Goal: Transaction & Acquisition: Purchase product/service

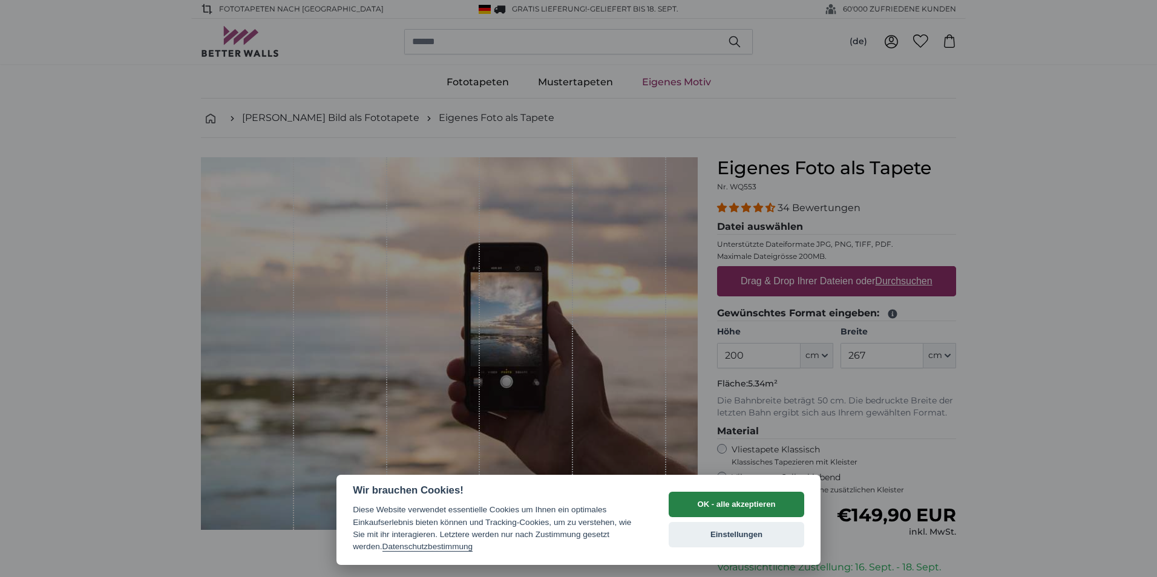
click at [741, 506] on button "OK - alle akzeptieren" at bounding box center [737, 504] width 136 height 25
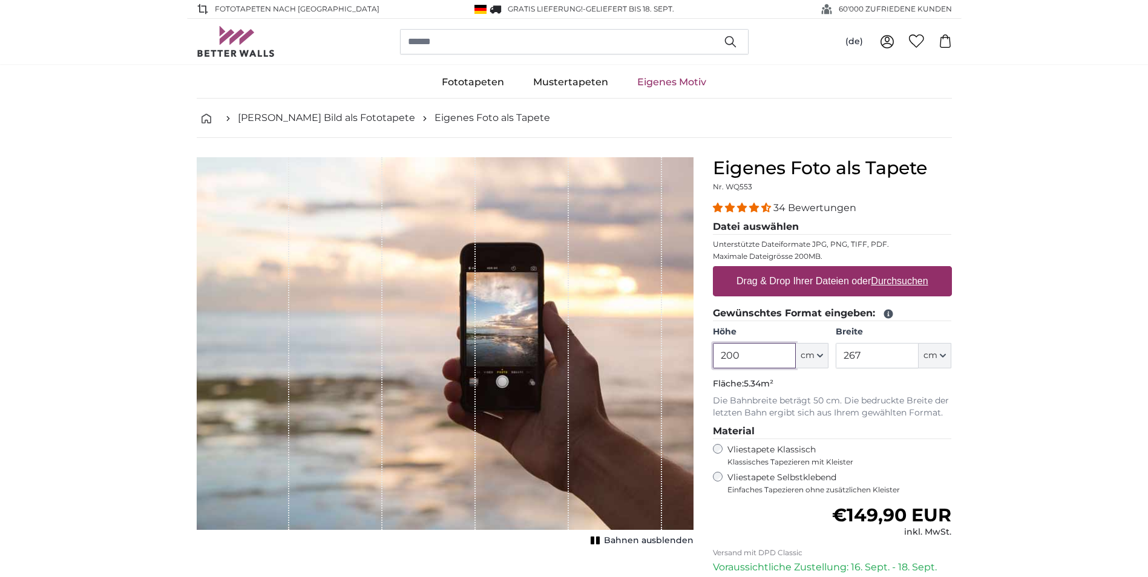
drag, startPoint x: 774, startPoint y: 356, endPoint x: 693, endPoint y: 337, distance: 83.2
click at [692, 353] on product-detail "Abbrechen Bild zuschneiden Bahnen ausblenden Eigenes Foto als Tapete Nr. WQ553 …" at bounding box center [574, 420] width 774 height 565
type input "250"
type input "350"
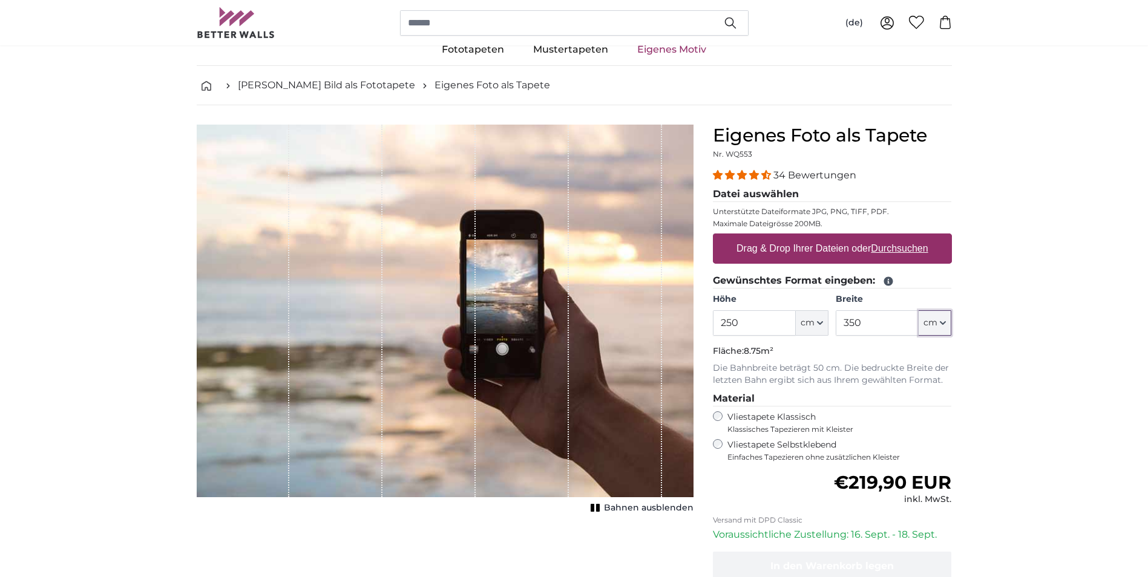
scroll to position [61, 0]
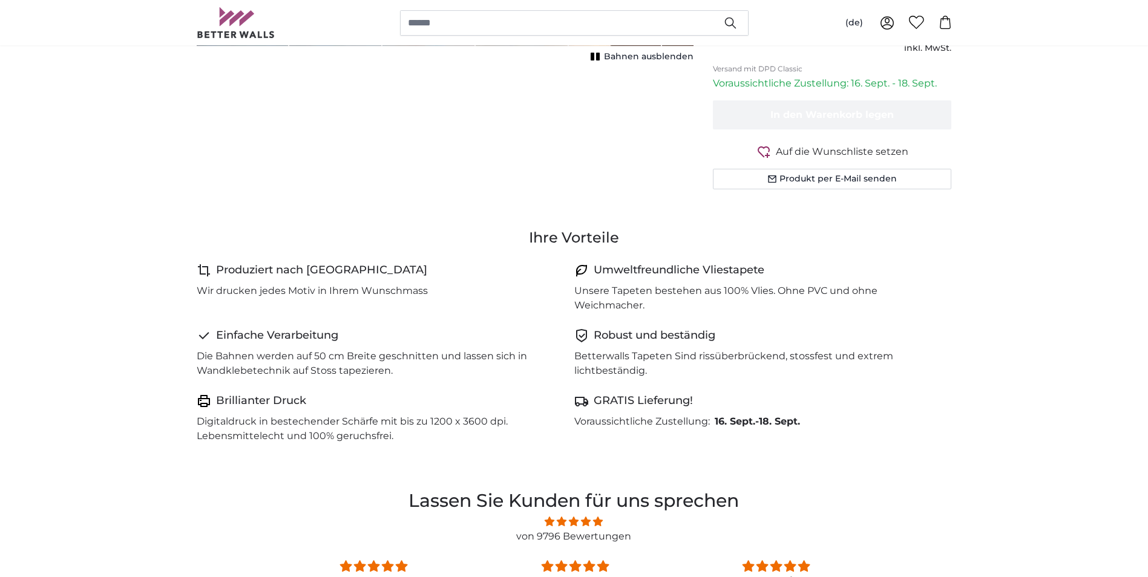
scroll to position [182, 0]
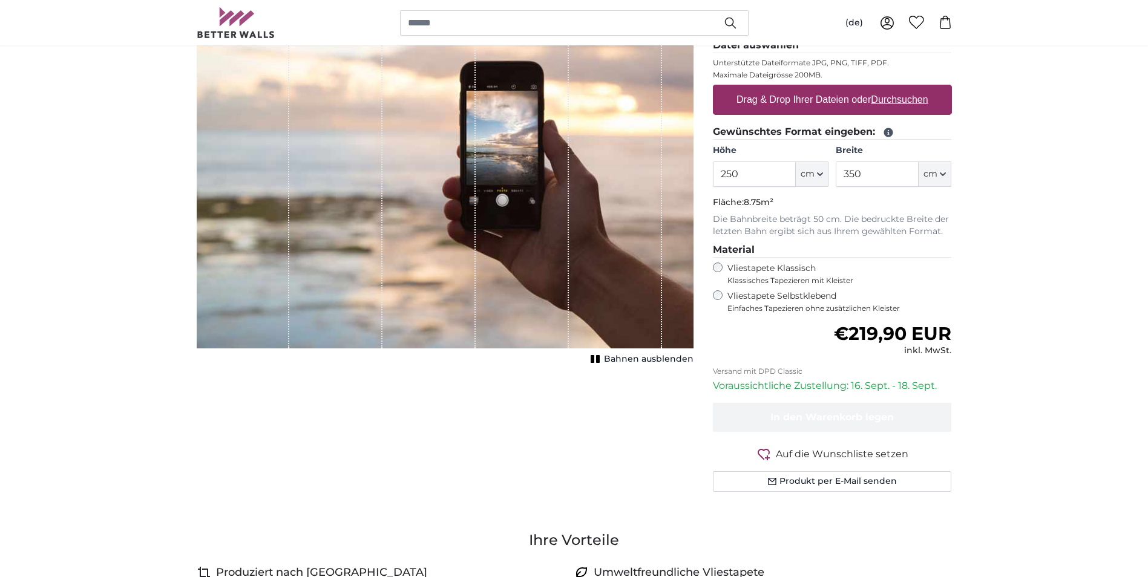
click at [887, 96] on u "Durchsuchen" at bounding box center [899, 99] width 57 height 10
click at [887, 88] on input "Drag & Drop Ihrer Dateien oder Durchsuchen" at bounding box center [832, 87] width 239 height 4
type input "**********"
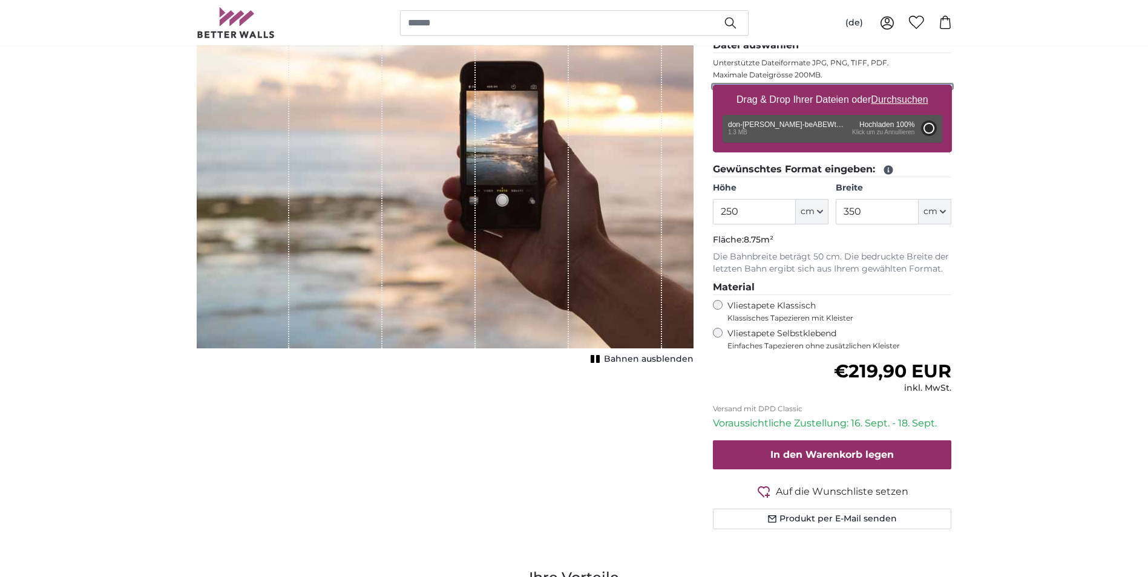
type input "200"
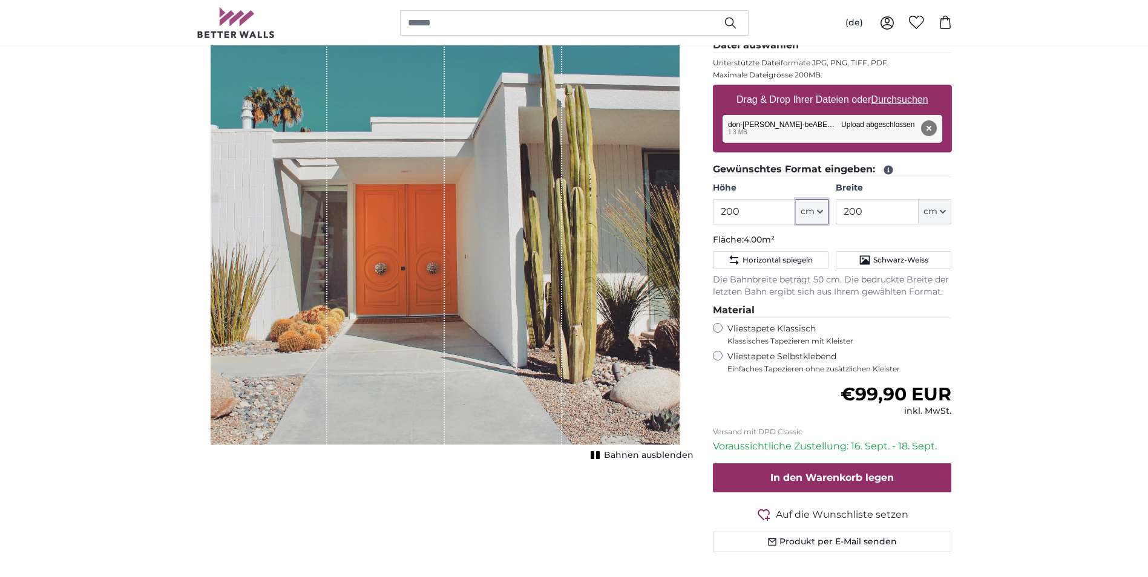
click at [823, 210] on icon "button" at bounding box center [820, 212] width 6 height 6
click at [822, 208] on button "cm" at bounding box center [812, 211] width 33 height 25
click at [771, 206] on input "200" at bounding box center [754, 211] width 83 height 25
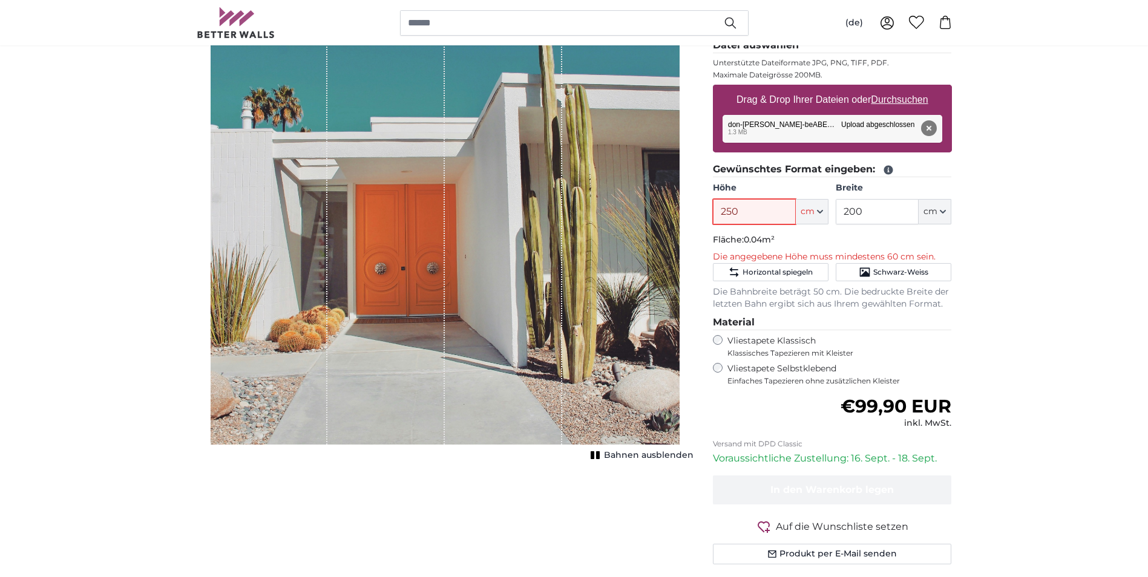
type input "250"
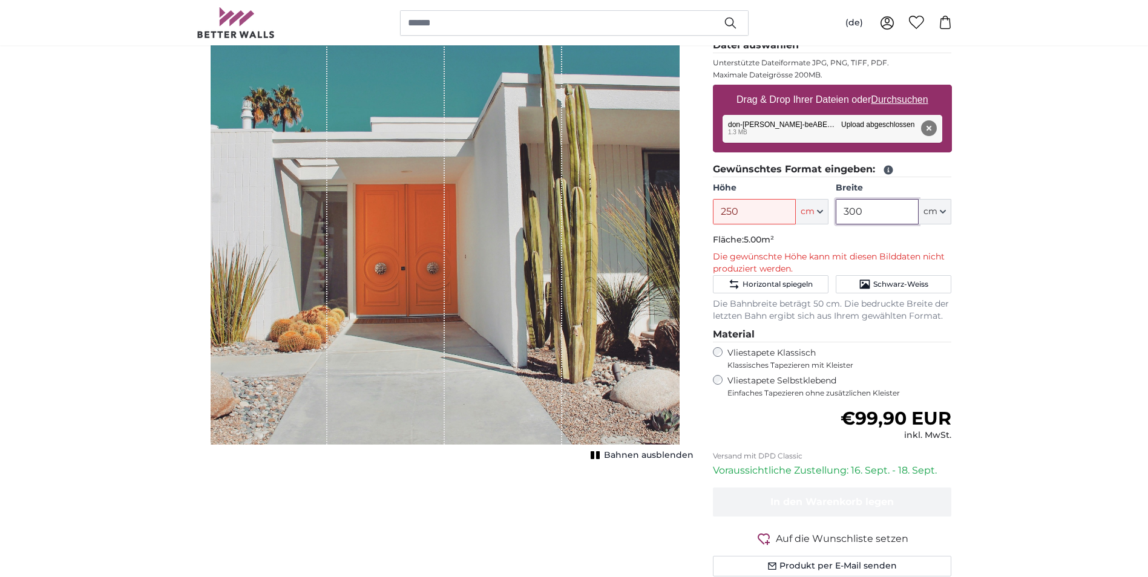
type input "300"
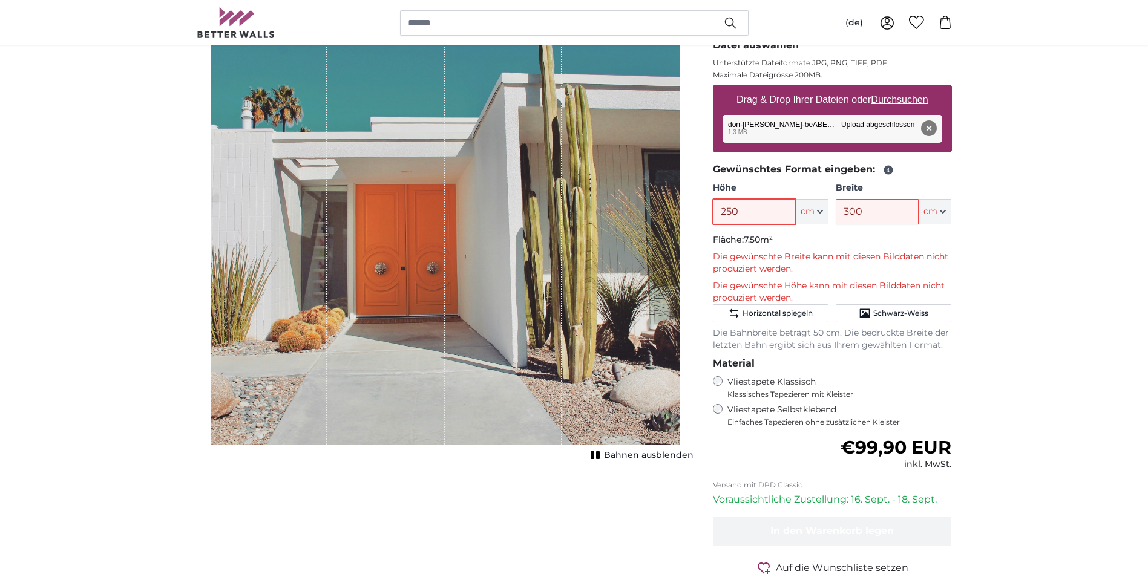
click at [753, 212] on input "250" at bounding box center [754, 211] width 83 height 25
type input "200"
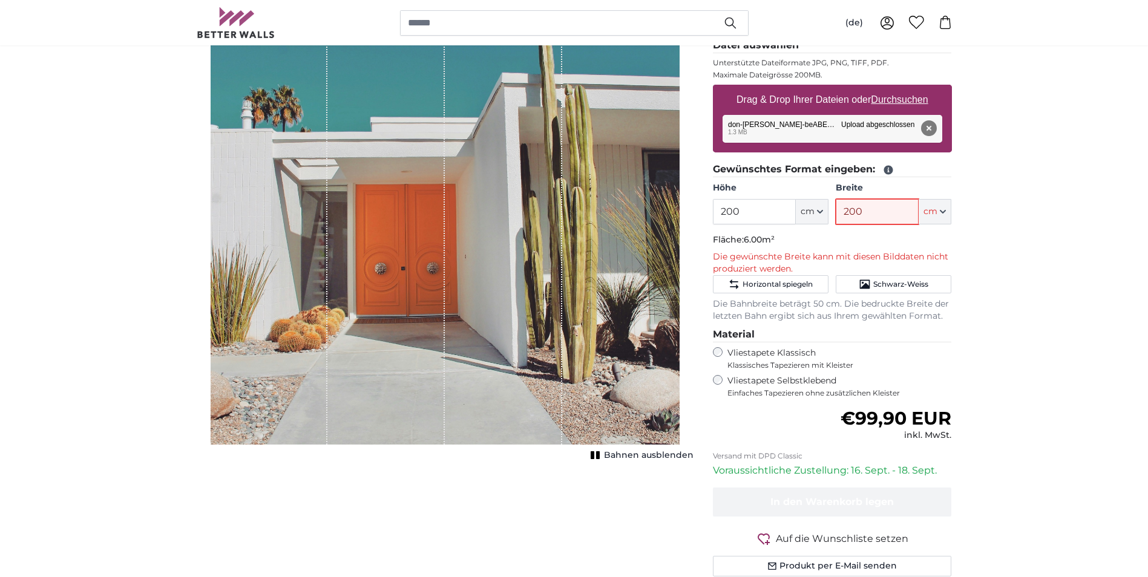
type input "200"
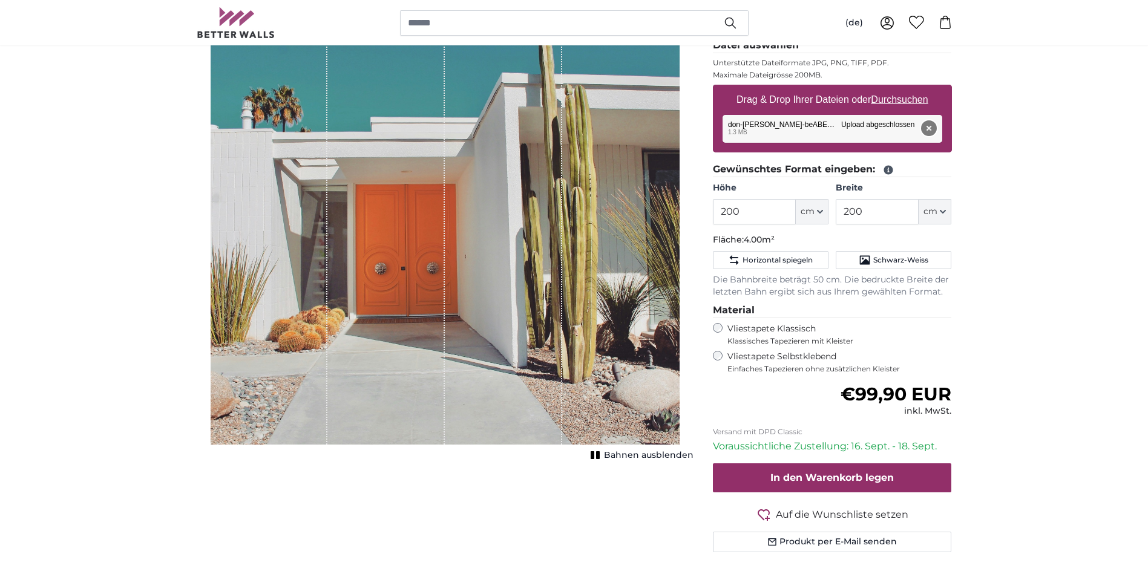
click at [928, 128] on button "Entfernen" at bounding box center [928, 128] width 16 height 16
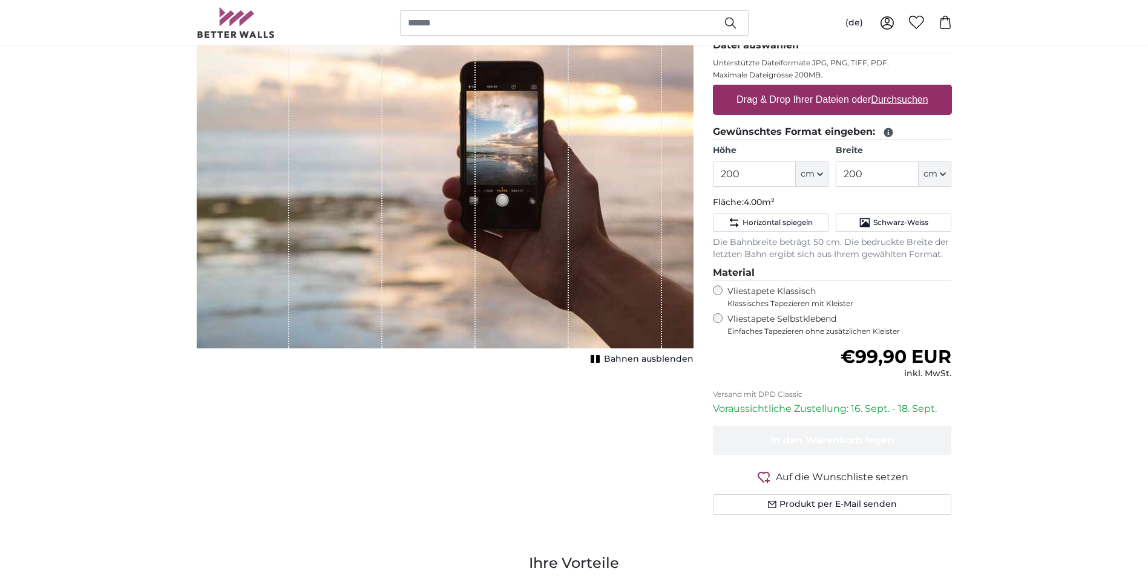
click at [903, 97] on u "Durchsuchen" at bounding box center [899, 99] width 57 height 10
click at [903, 88] on input "Drag & Drop Ihrer Dateien oder Durchsuchen" at bounding box center [832, 87] width 239 height 4
type input "**********"
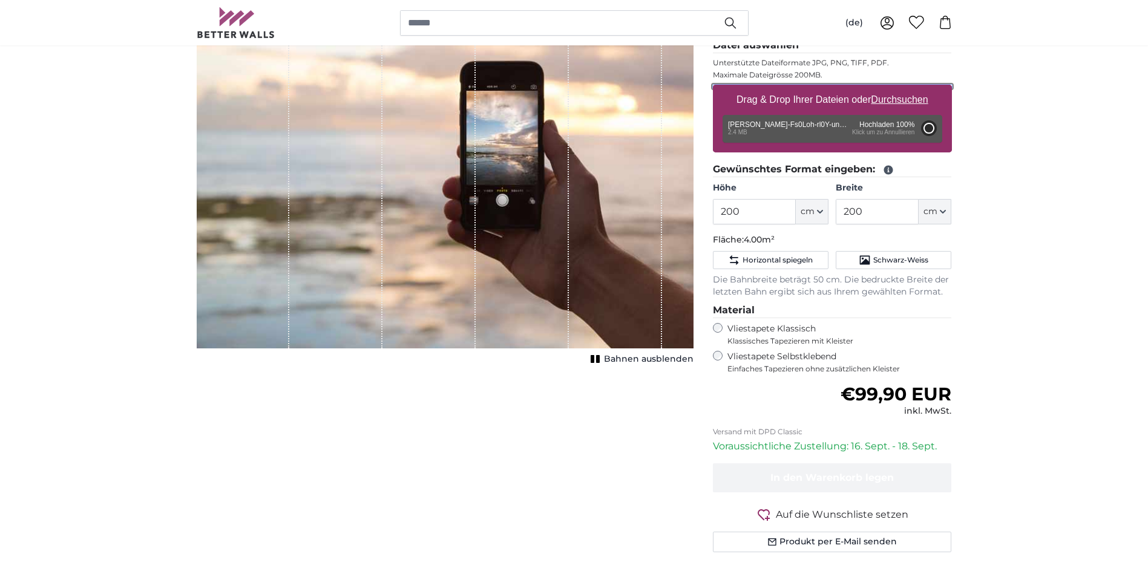
type input "300"
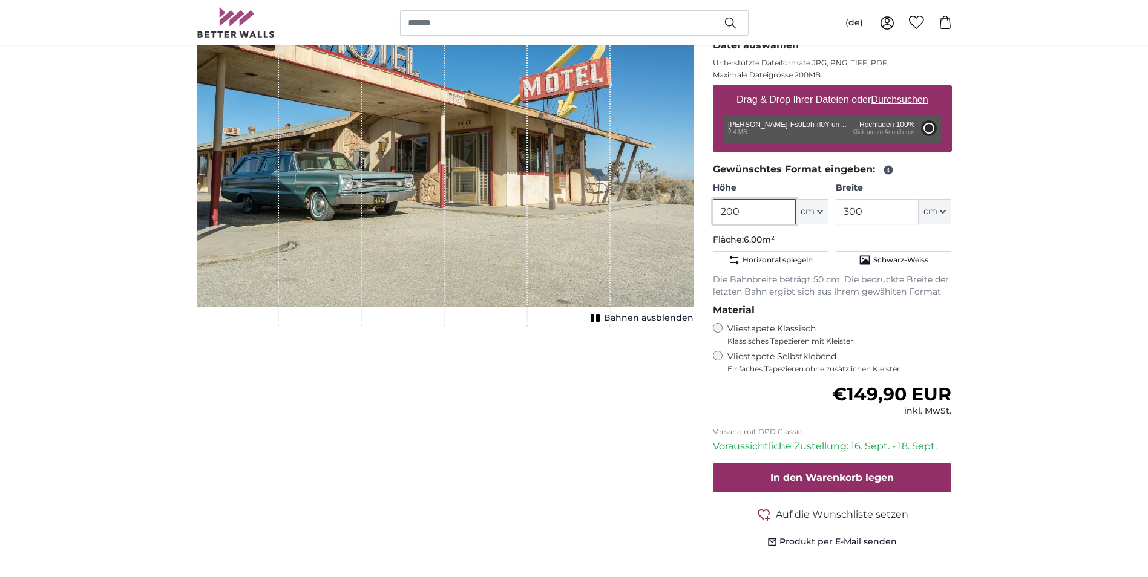
click at [770, 215] on input "200" at bounding box center [754, 211] width 83 height 25
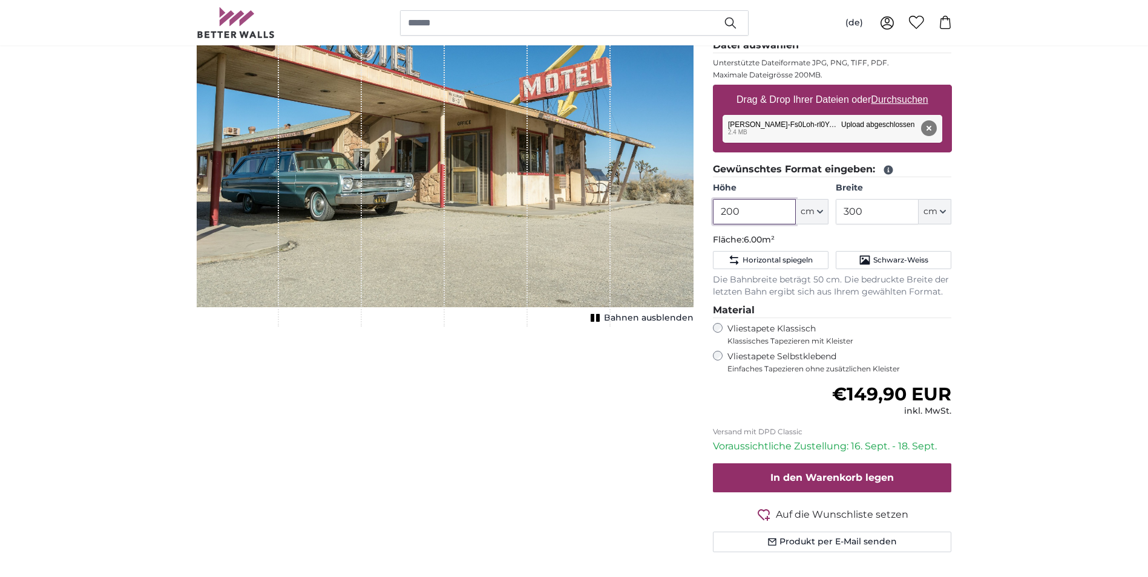
click at [770, 215] on input "200" at bounding box center [754, 211] width 83 height 25
type input "250"
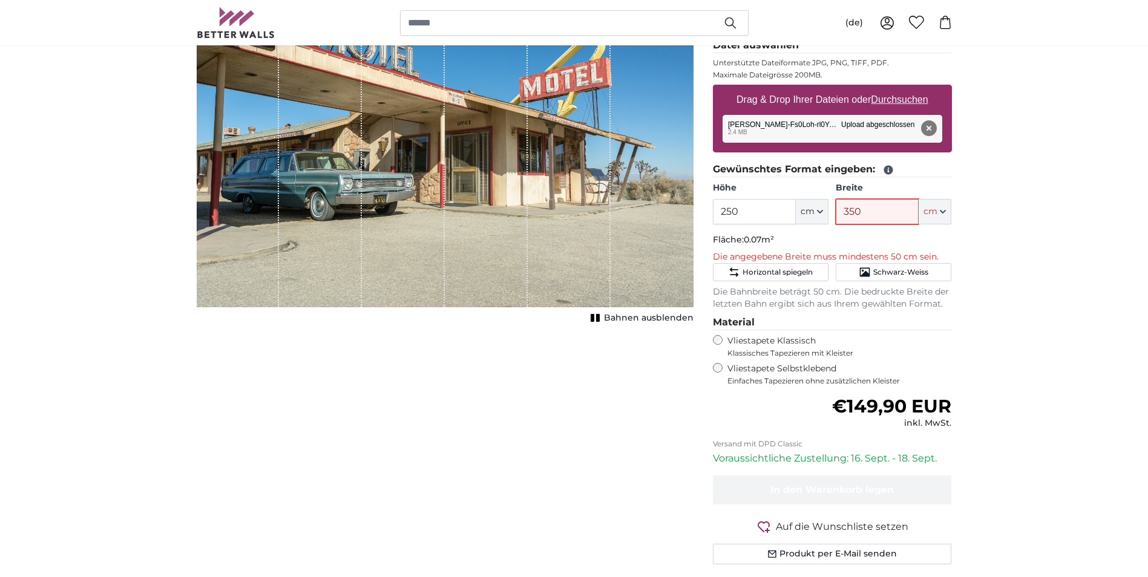
type input "350"
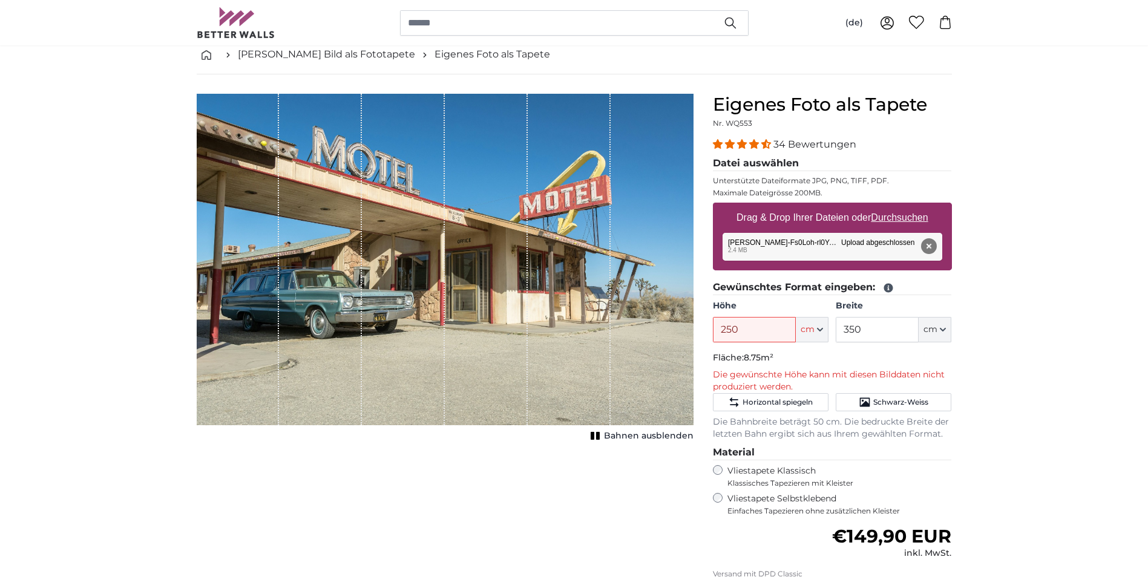
scroll to position [61, 0]
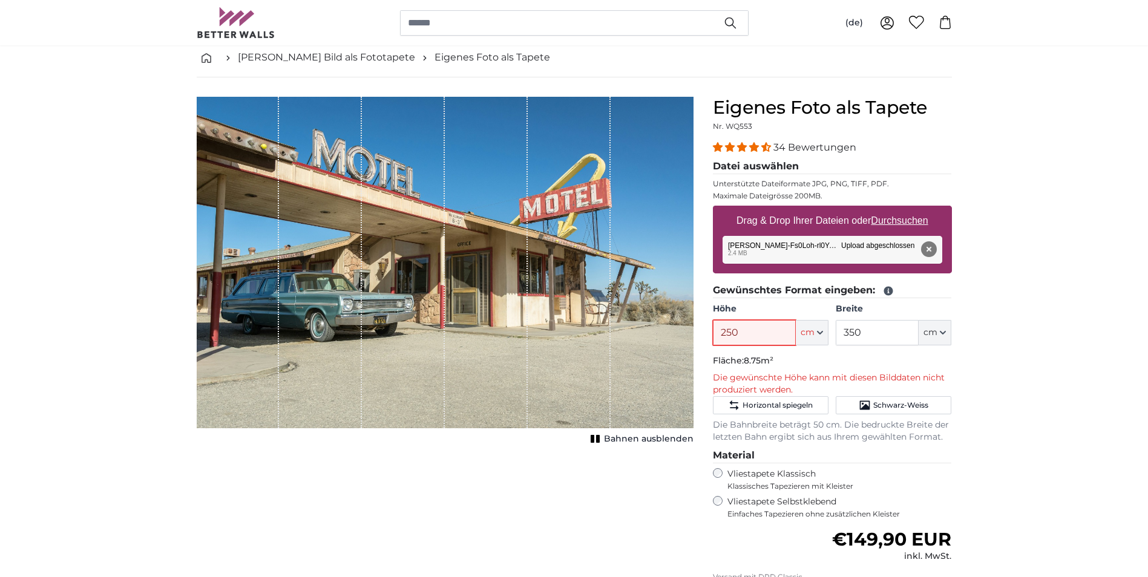
click at [779, 326] on input "250" at bounding box center [754, 332] width 83 height 25
click at [770, 332] on input "250" at bounding box center [754, 332] width 83 height 25
drag, startPoint x: 759, startPoint y: 333, endPoint x: 705, endPoint y: 335, distance: 53.9
click at [705, 335] on div "Eigenes Foto als Tapete Nr. WQ553 34 Bewertungen Datei auswählen Unterstützte D…" at bounding box center [832, 412] width 258 height 630
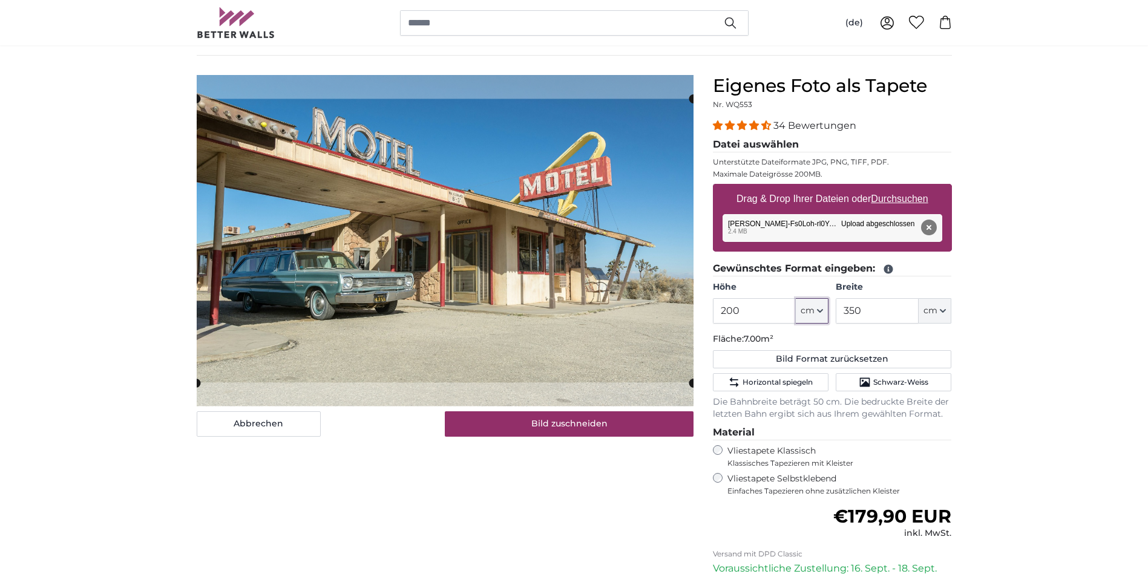
scroll to position [85, 0]
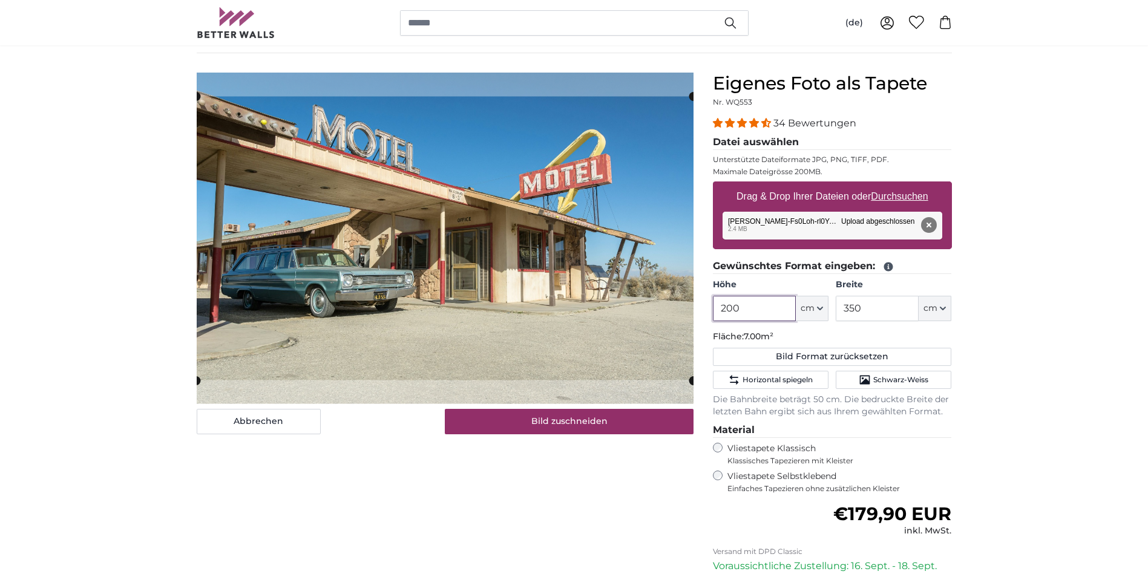
click at [739, 312] on input "200" at bounding box center [754, 308] width 83 height 25
type input "220"
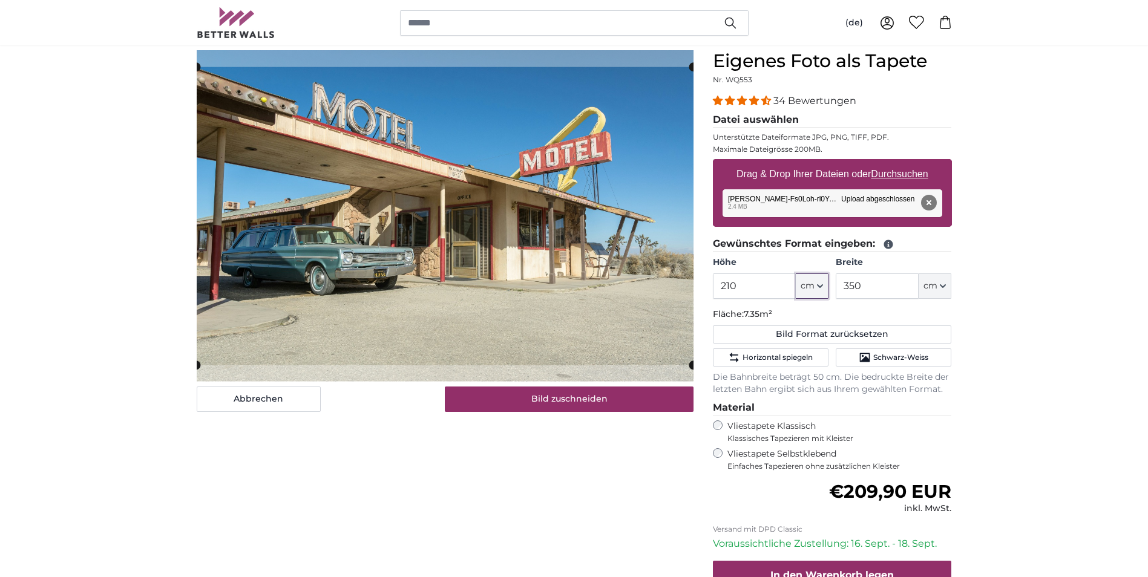
scroll to position [109, 0]
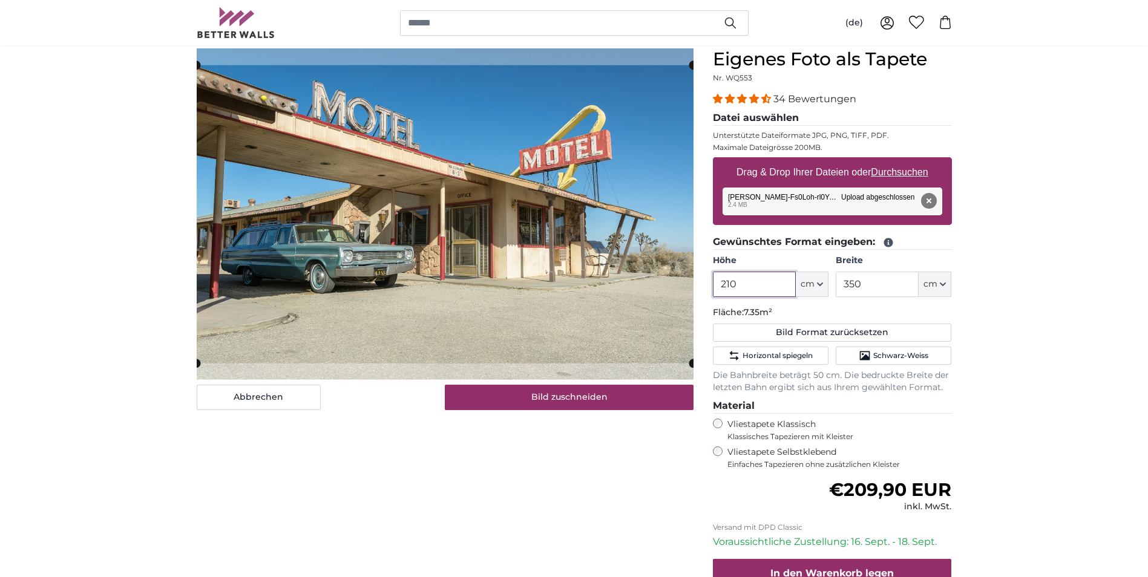
click at [744, 286] on input "210" at bounding box center [754, 284] width 83 height 25
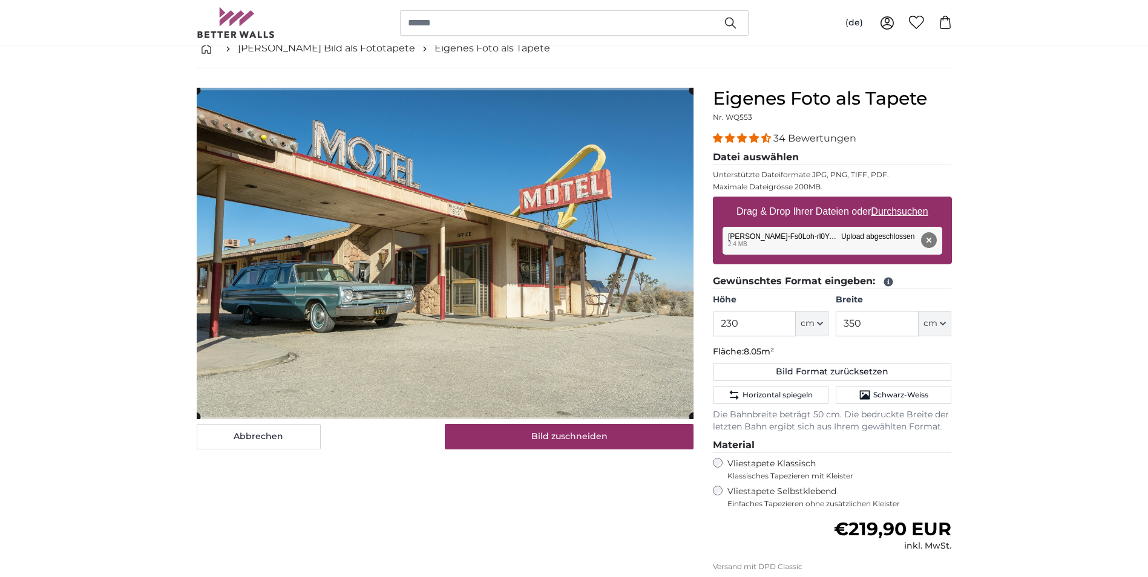
scroll to position [48, 0]
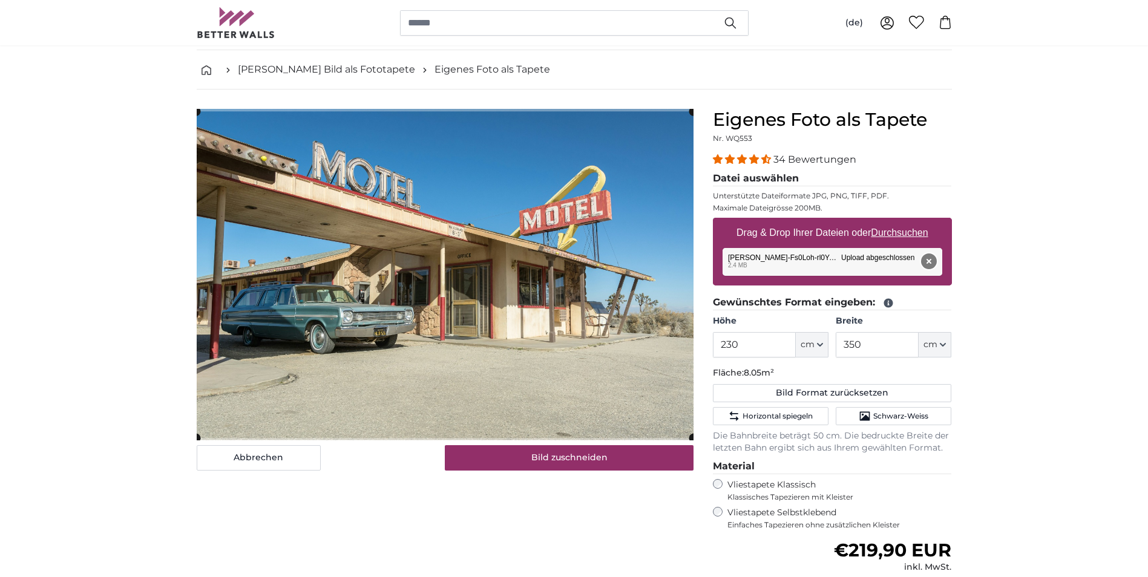
click at [931, 263] on button "Entfernen" at bounding box center [928, 262] width 16 height 16
type input "200"
type input "300"
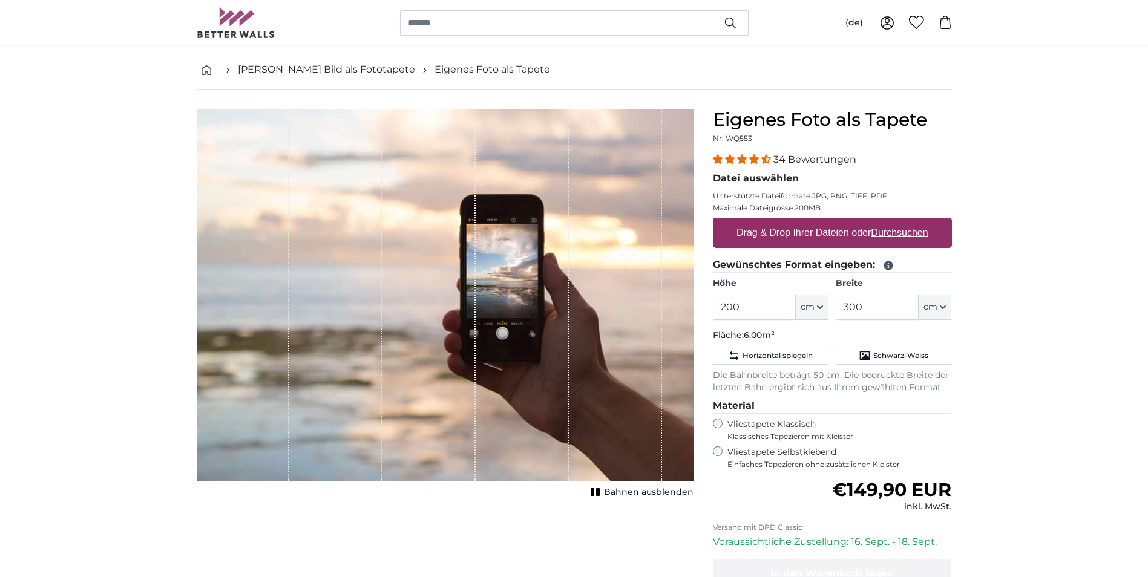
click at [911, 231] on u "Durchsuchen" at bounding box center [899, 233] width 57 height 10
click at [911, 221] on input "Drag & Drop Ihrer Dateien oder Durchsuchen" at bounding box center [832, 220] width 239 height 4
type input "**********"
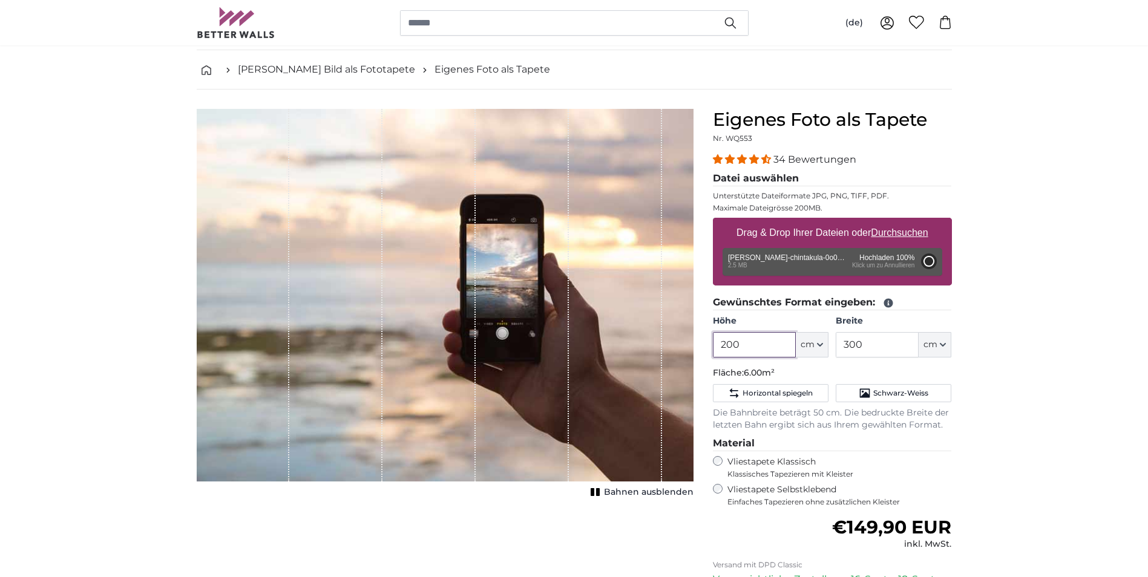
click at [771, 344] on input "200" at bounding box center [754, 344] width 83 height 25
type input "292"
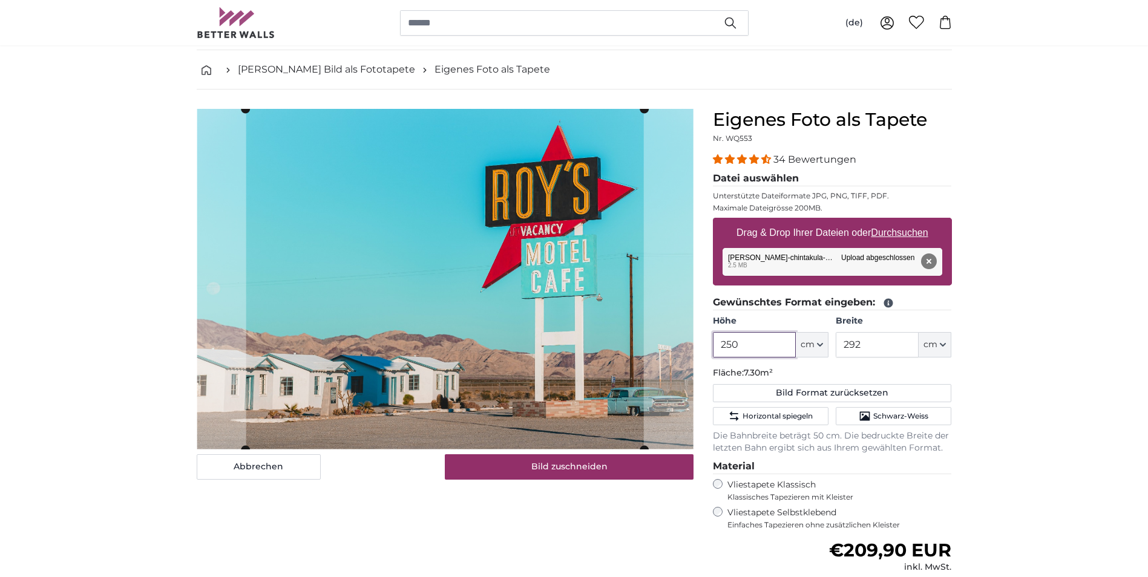
type input "250"
type input "350"
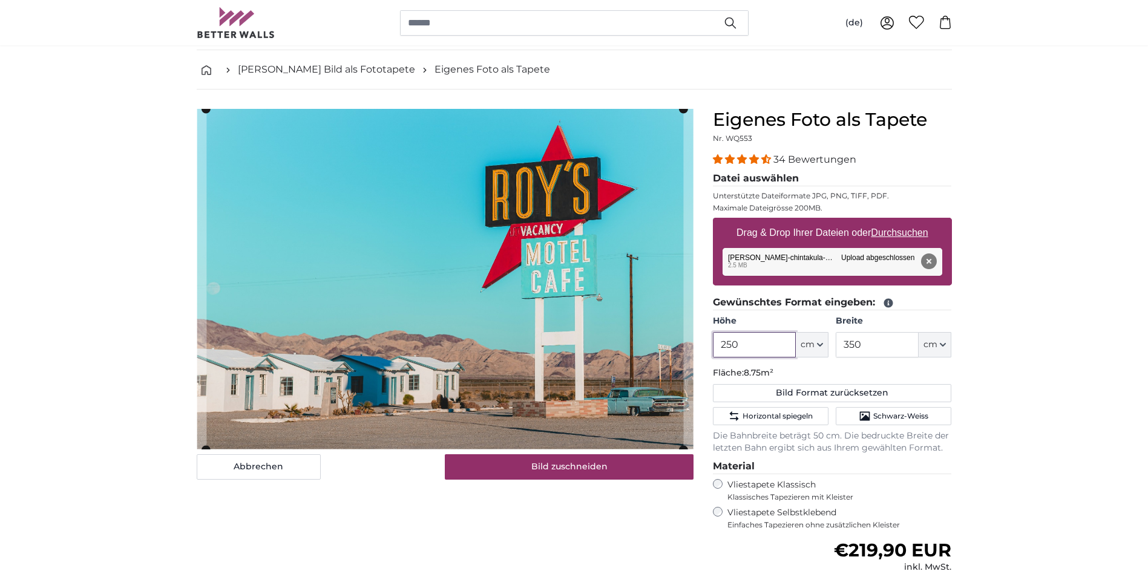
click at [738, 345] on input "250" at bounding box center [754, 344] width 83 height 25
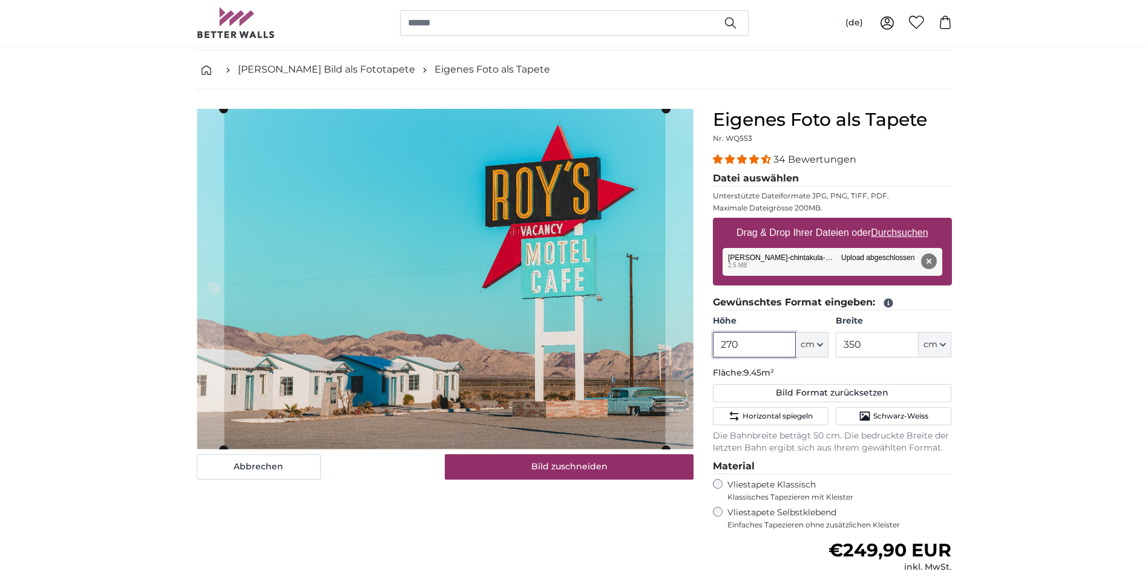
type input "270"
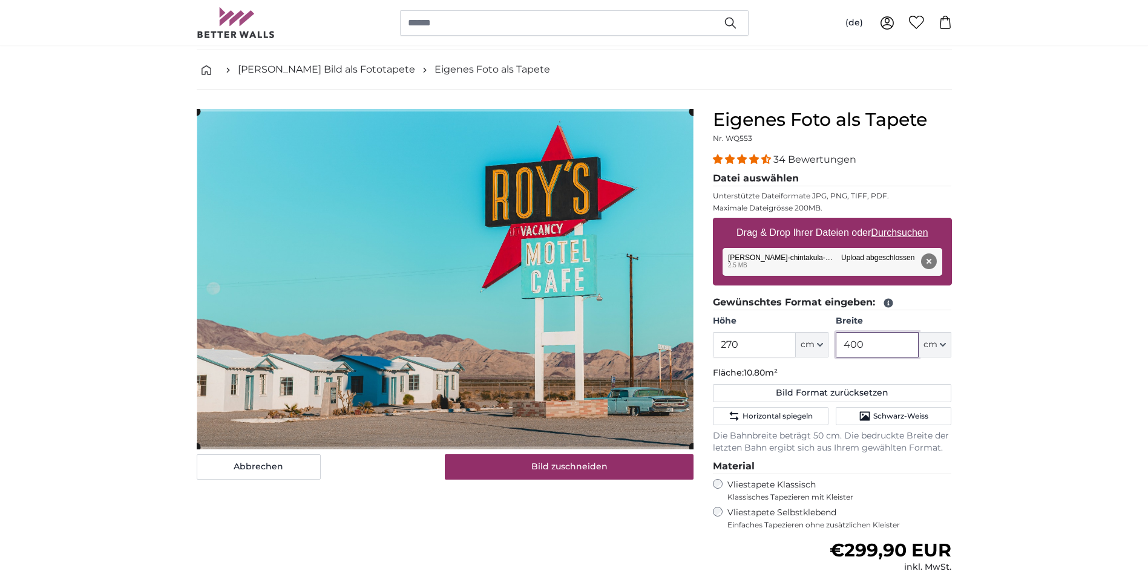
type input "400"
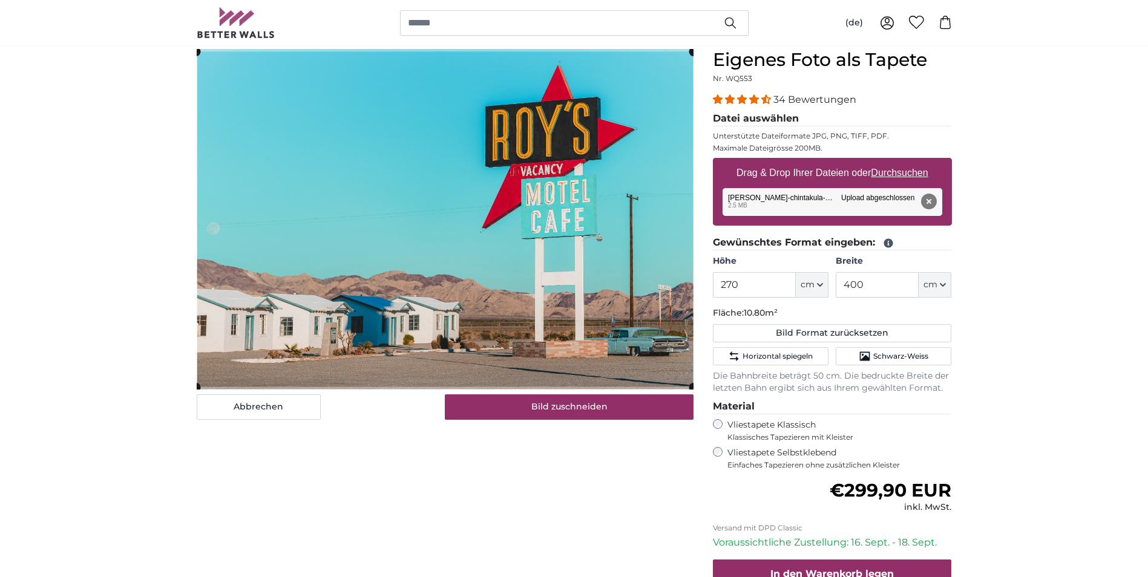
scroll to position [109, 0]
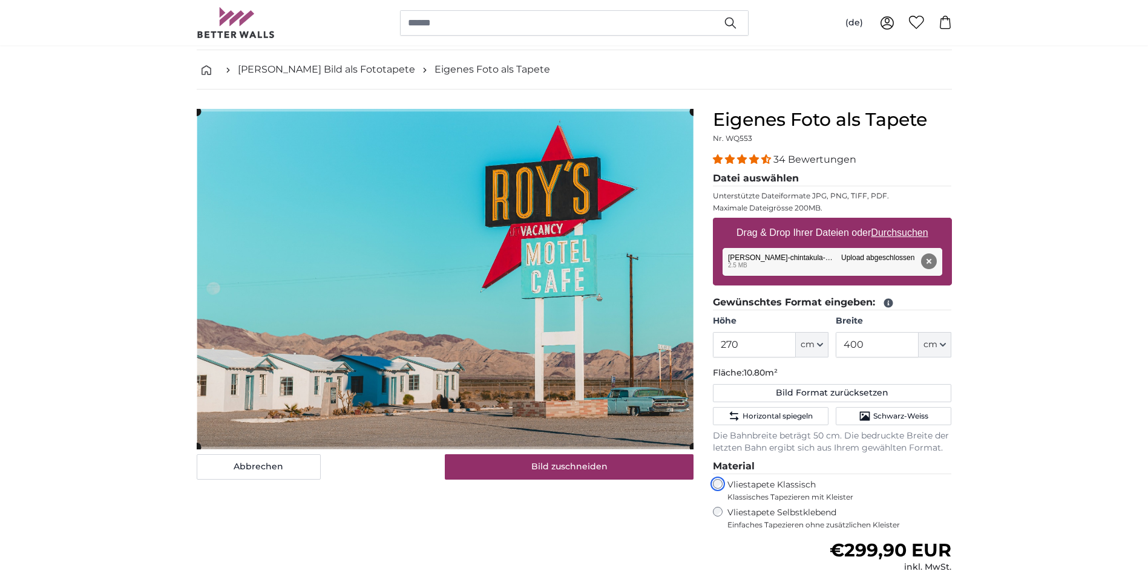
click at [485, 277] on cropper-handle at bounding box center [445, 278] width 497 height 335
click at [483, 246] on cropper-handle at bounding box center [445, 276] width 497 height 335
click at [931, 258] on button "Entfernen" at bounding box center [928, 262] width 16 height 16
type input "200"
type input "292"
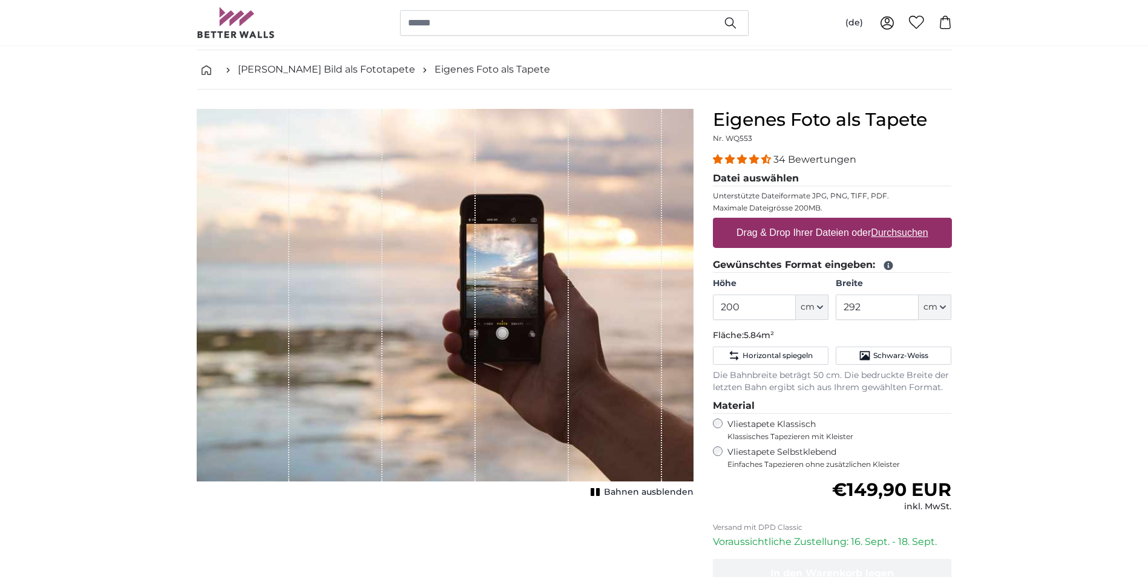
click at [901, 232] on u "Durchsuchen" at bounding box center [899, 233] width 57 height 10
click at [901, 221] on input "Drag & Drop Ihrer Dateien oder Durchsuchen" at bounding box center [832, 220] width 239 height 4
type input "**********"
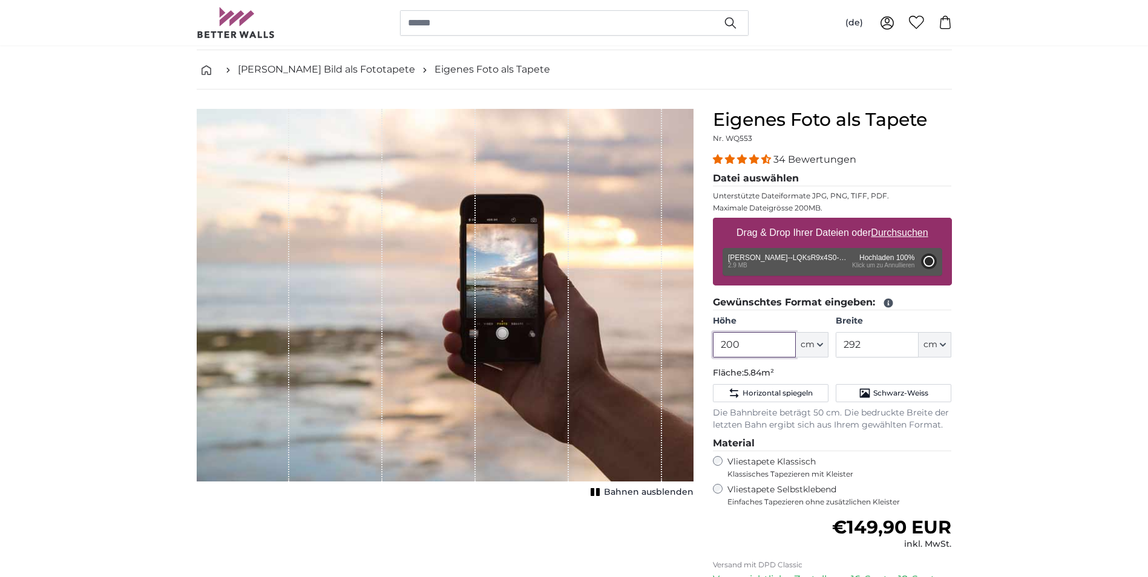
click at [761, 342] on input "200" at bounding box center [754, 344] width 83 height 25
type input "300"
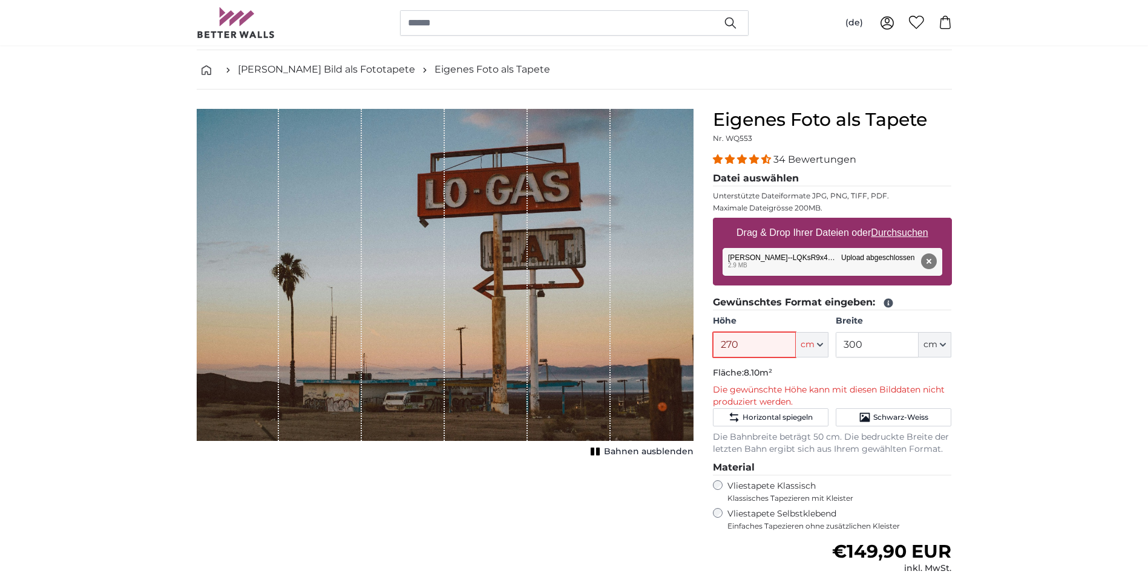
click at [754, 341] on input "270" at bounding box center [754, 344] width 83 height 25
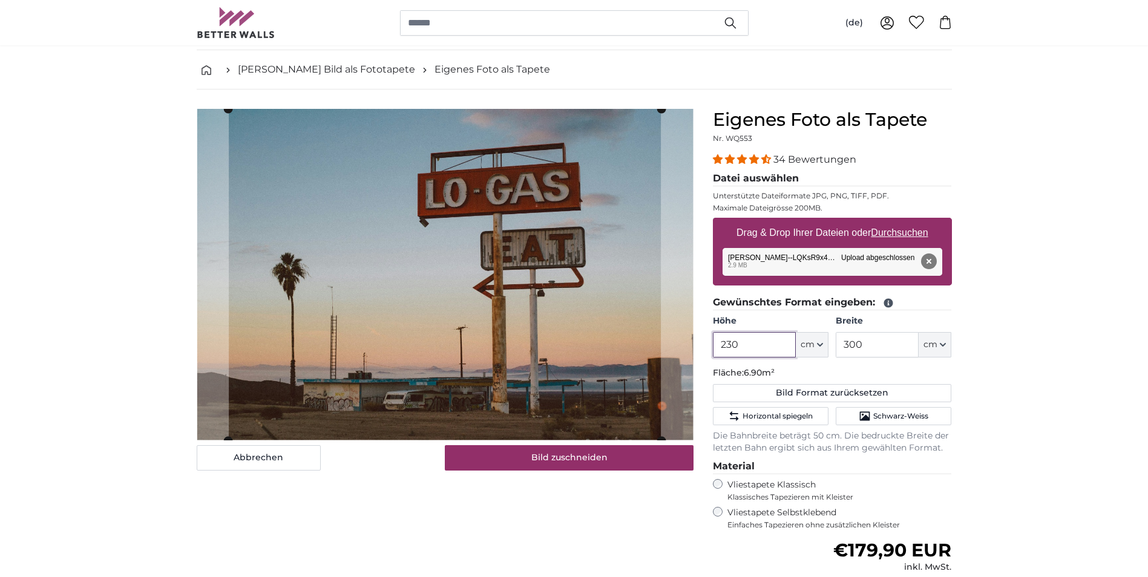
type input "230"
drag, startPoint x: 871, startPoint y: 344, endPoint x: 842, endPoint y: 346, distance: 29.1
click at [842, 346] on input "300" at bounding box center [877, 344] width 83 height 25
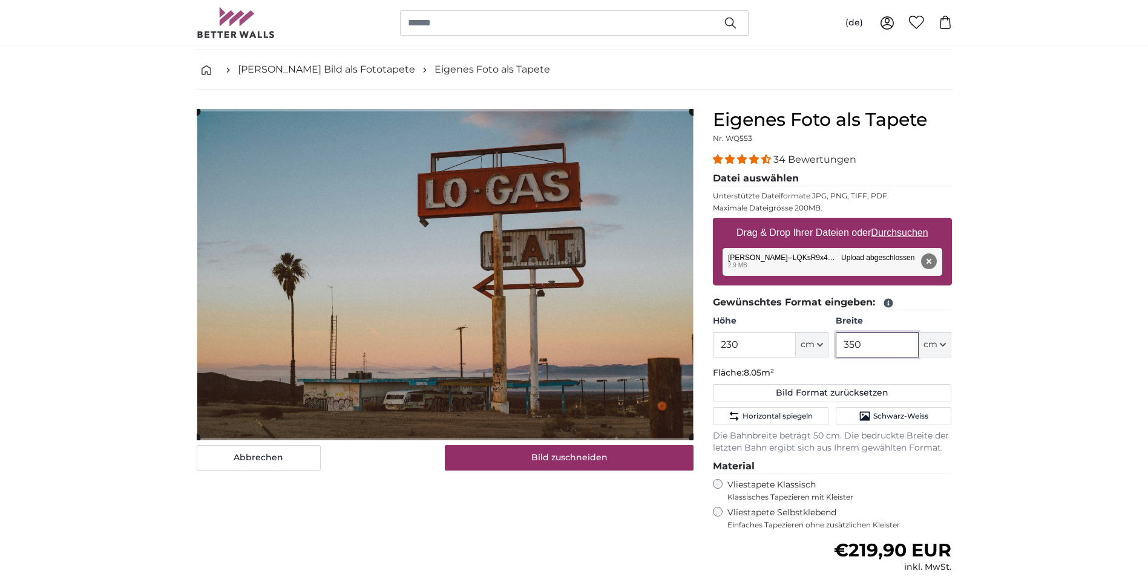
type input "350"
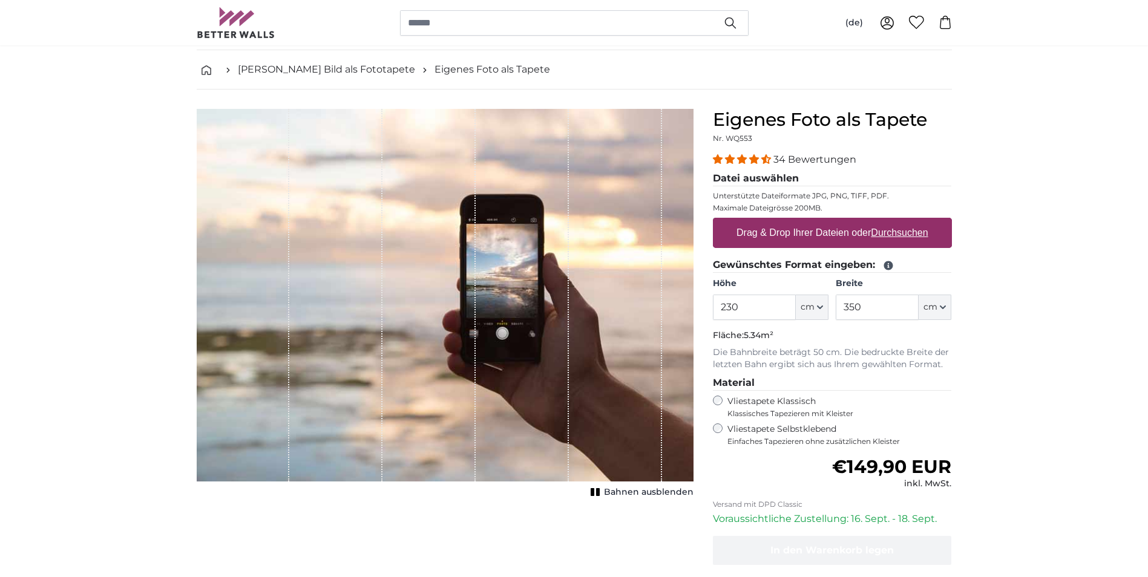
click at [910, 232] on u "Durchsuchen" at bounding box center [899, 233] width 57 height 10
click at [910, 221] on input "Drag & Drop Ihrer Dateien oder Durchsuchen" at bounding box center [832, 220] width 239 height 4
type input "**********"
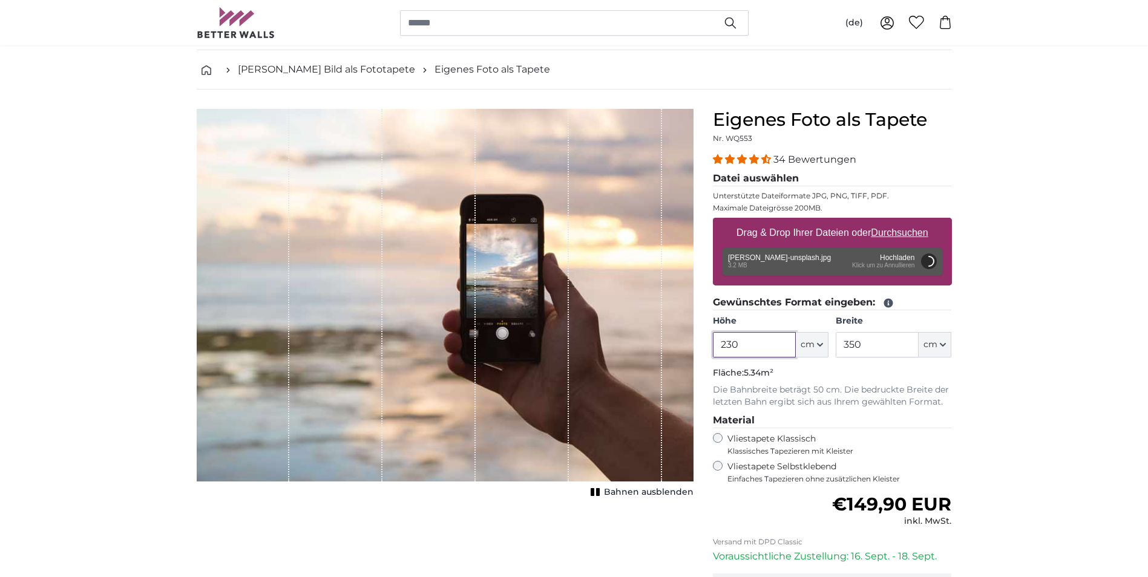
click at [753, 343] on input "230" at bounding box center [754, 344] width 83 height 25
type input "200"
type input "300"
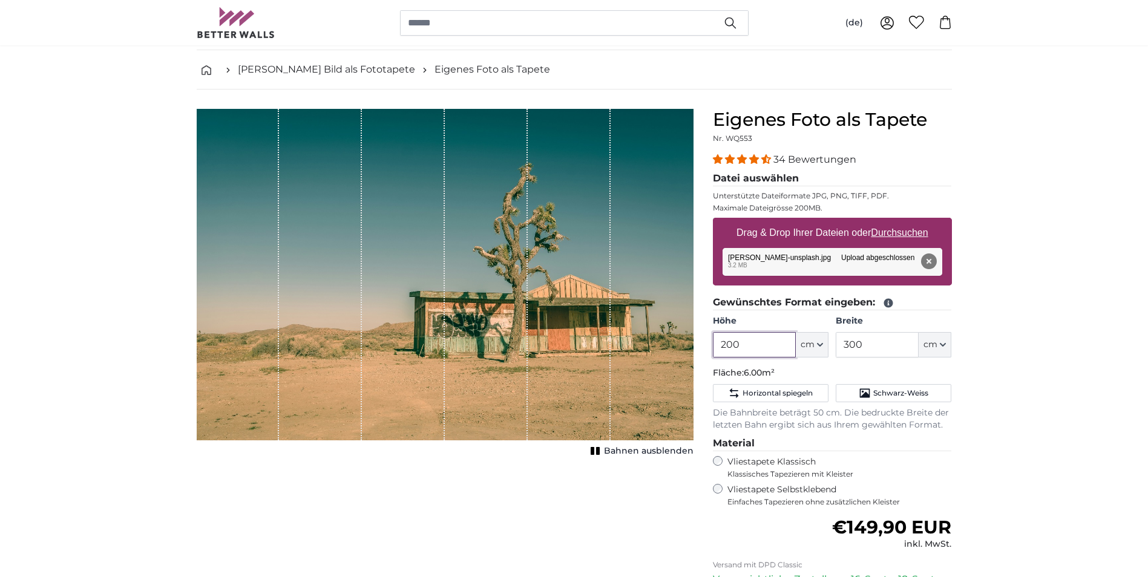
click at [777, 345] on input "200" at bounding box center [754, 344] width 83 height 25
click at [778, 345] on input "200" at bounding box center [754, 344] width 83 height 25
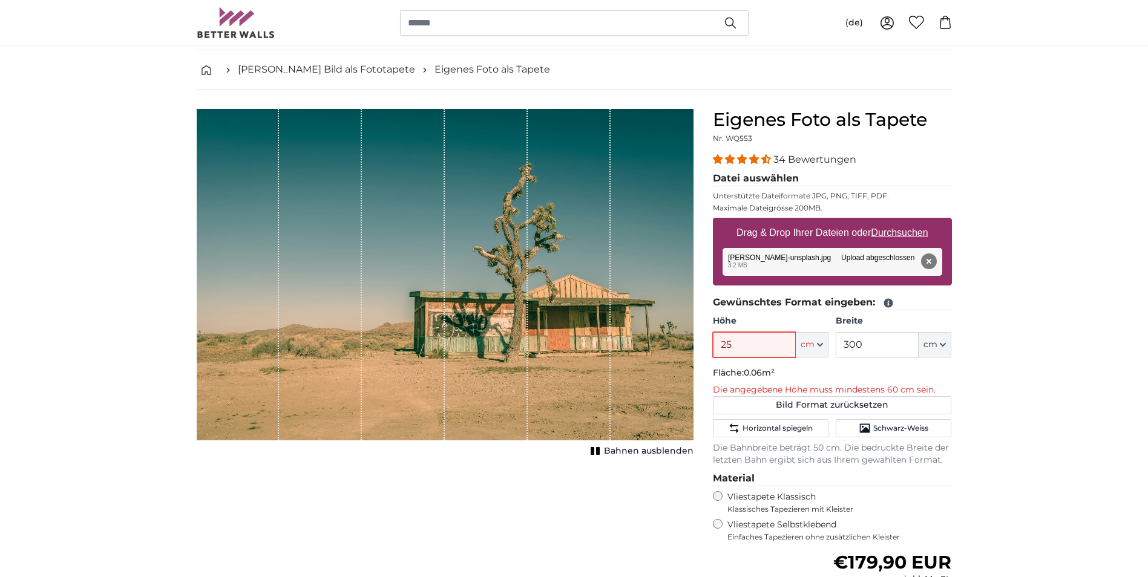
type input "250"
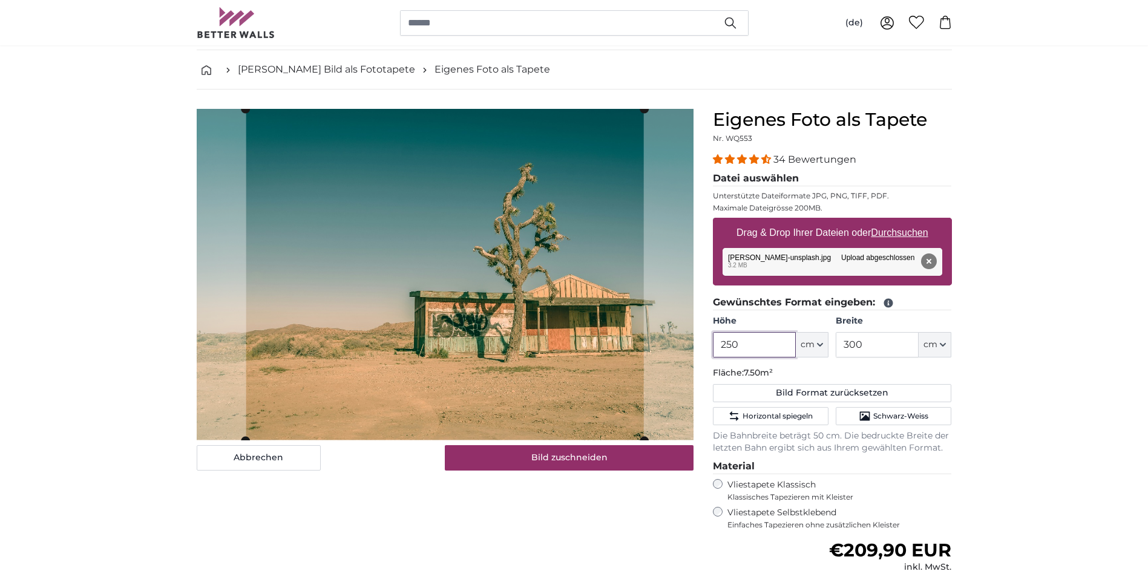
type input "250"
click at [877, 345] on input "300" at bounding box center [877, 344] width 83 height 25
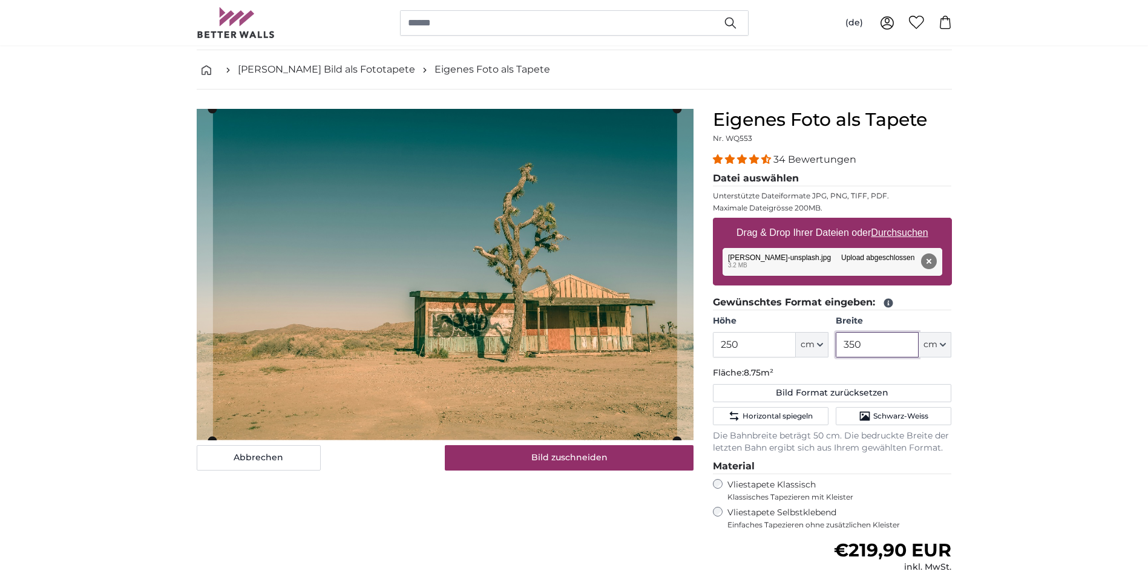
type input "350"
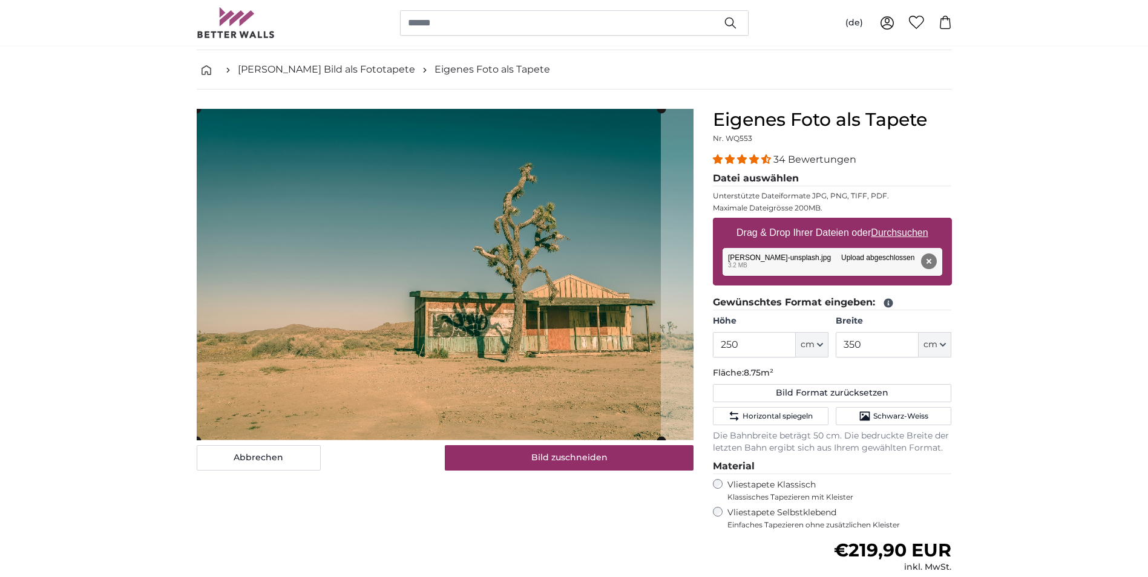
click at [565, 368] on cropper-handle at bounding box center [429, 275] width 464 height 332
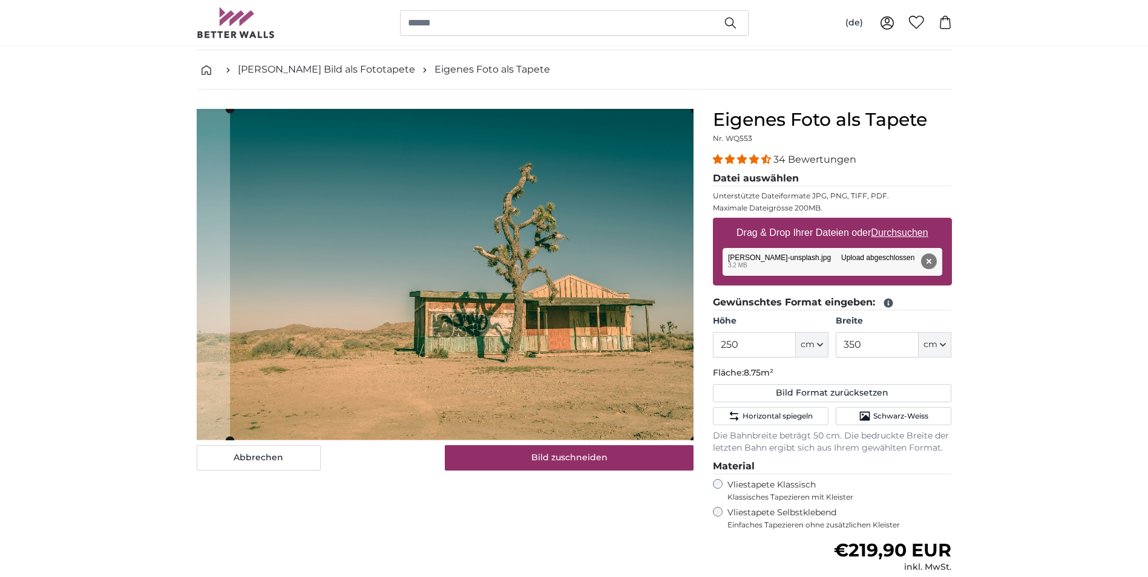
click at [663, 237] on cropper-handle at bounding box center [462, 275] width 464 height 332
click at [928, 260] on button "Entfernen" at bounding box center [928, 262] width 16 height 16
type input "200"
type input "300"
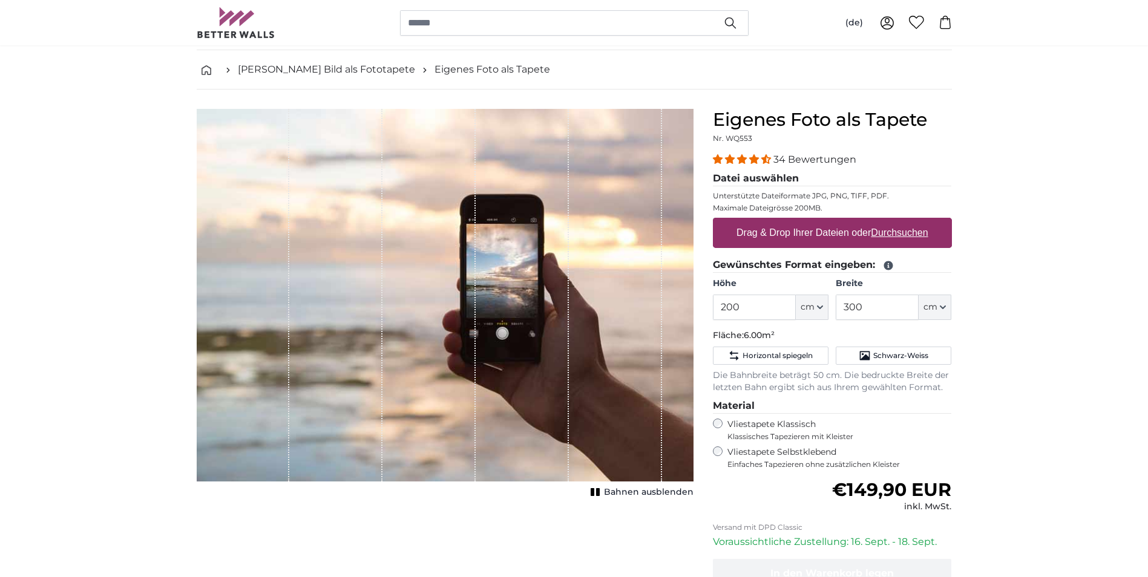
click at [907, 231] on u "Durchsuchen" at bounding box center [899, 233] width 57 height 10
click at [907, 221] on input "Drag & Drop Ihrer Dateien oder Durchsuchen" at bounding box center [832, 220] width 239 height 4
type input "**********"
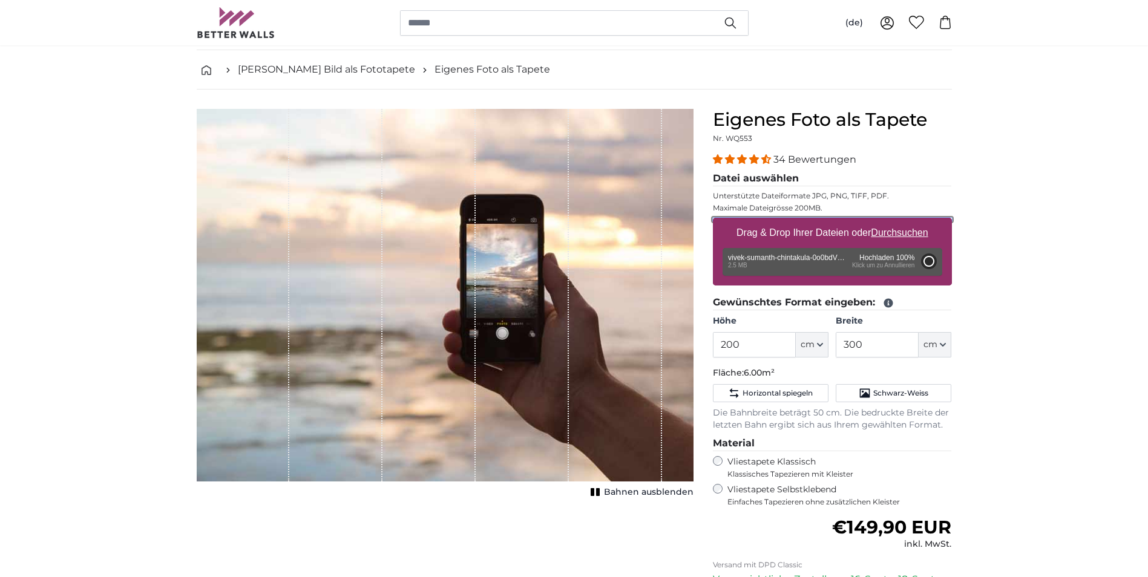
type input "292"
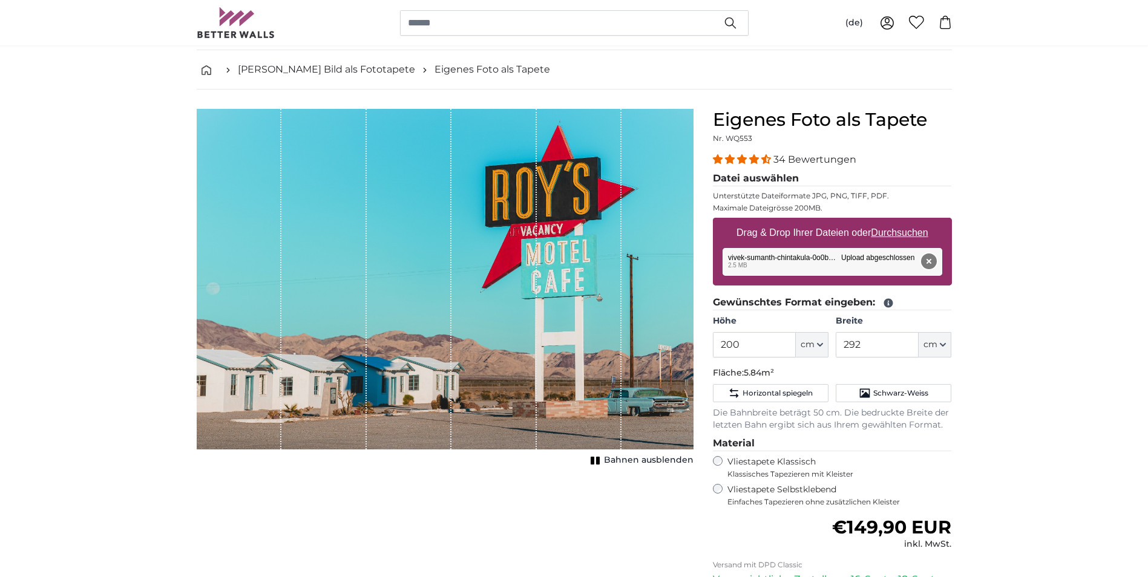
click at [930, 261] on button "Entfernen" at bounding box center [928, 262] width 16 height 16
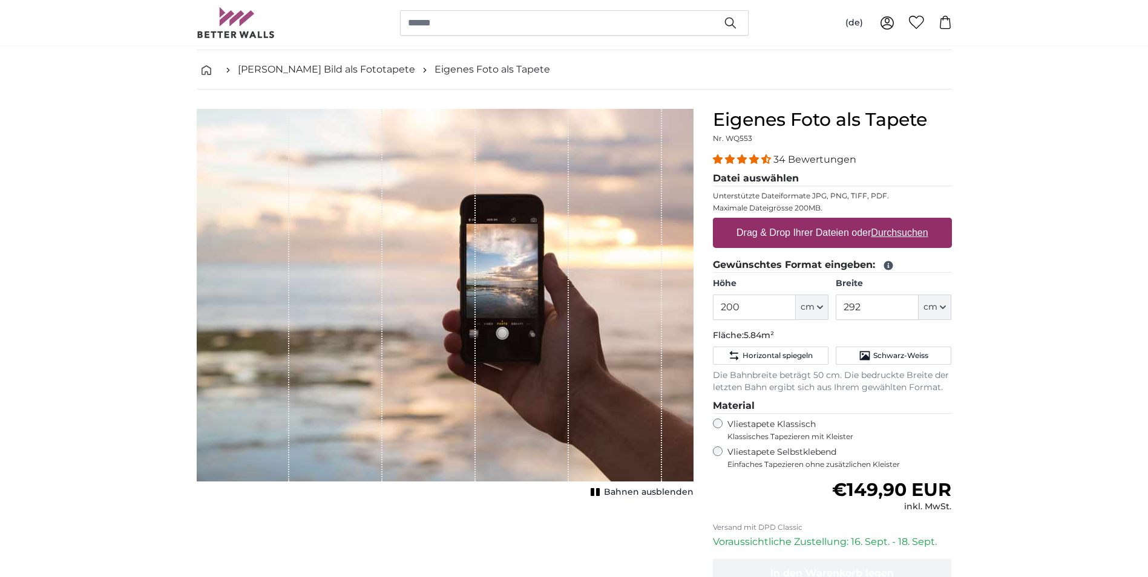
click at [905, 234] on u "Durchsuchen" at bounding box center [899, 233] width 57 height 10
click at [905, 221] on input "Drag & Drop Ihrer Dateien oder Durchsuchen" at bounding box center [832, 220] width 239 height 4
type input "**********"
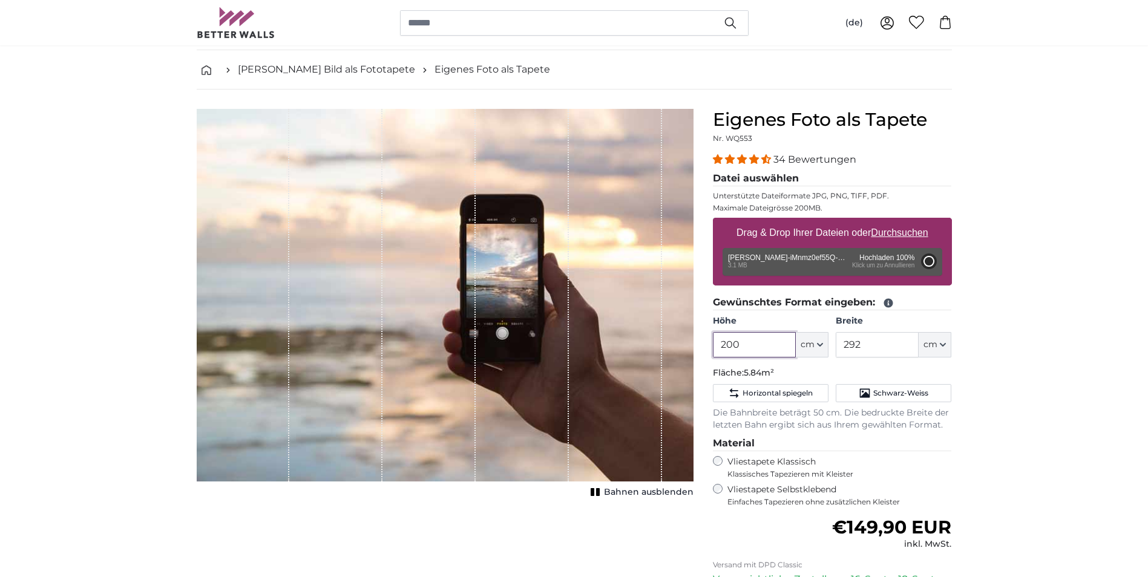
click at [762, 344] on input "200" at bounding box center [754, 344] width 83 height 25
type input "356"
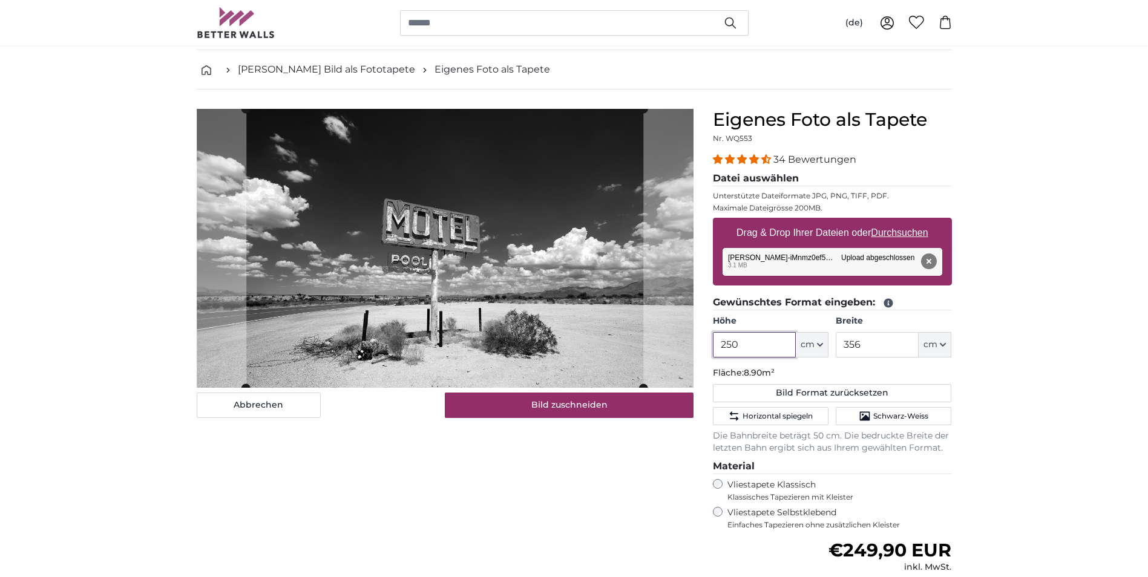
type input "250"
click at [857, 346] on input "356" at bounding box center [877, 344] width 83 height 25
type input "3"
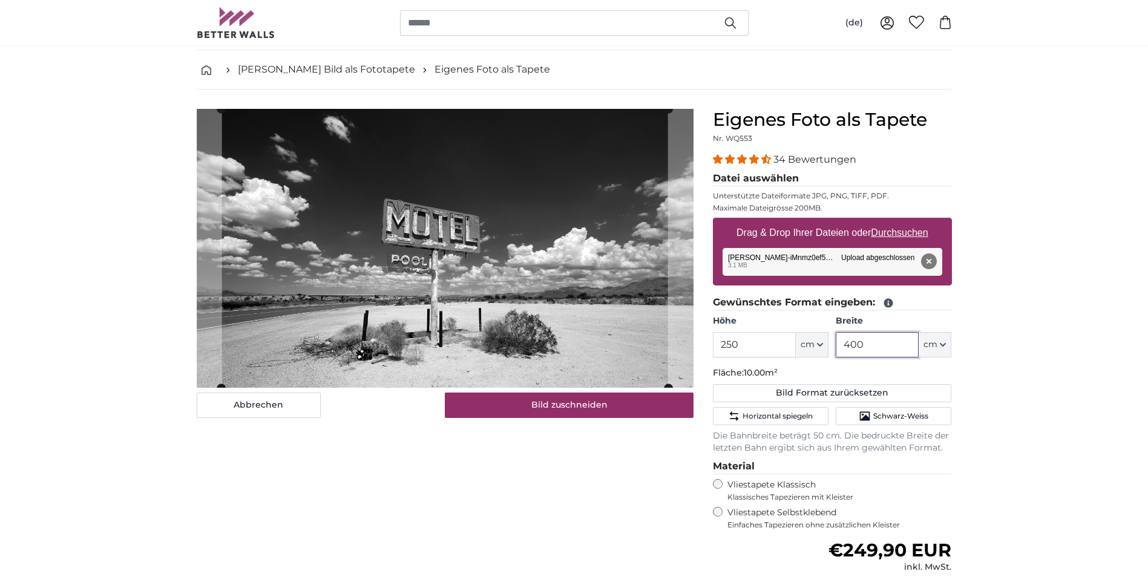
type input "400"
click at [752, 348] on input "250" at bounding box center [754, 344] width 83 height 25
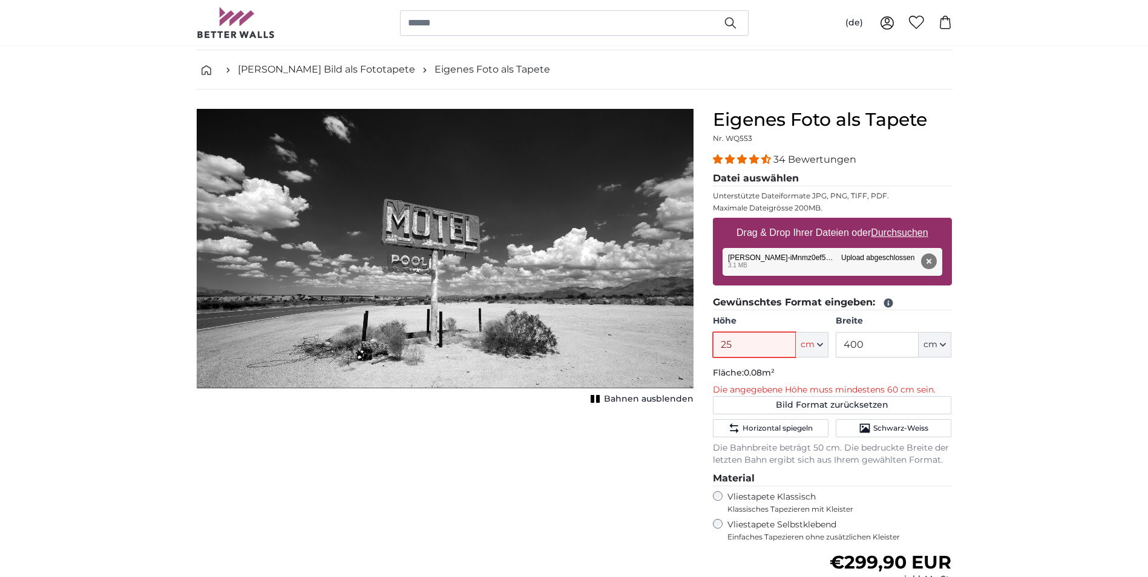
type input "250"
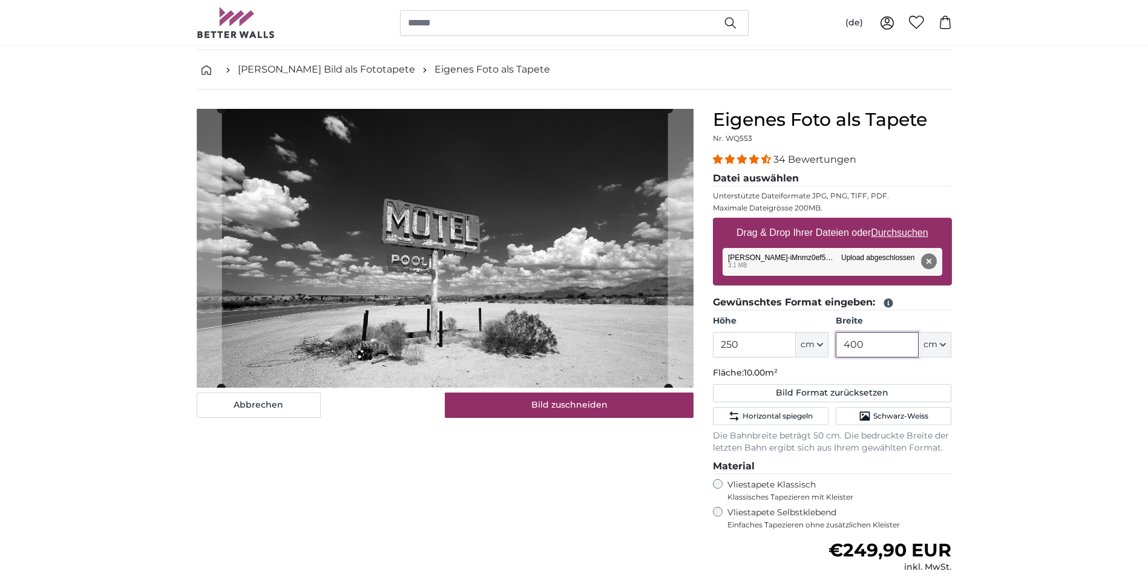
click at [878, 345] on input "400" at bounding box center [877, 344] width 83 height 25
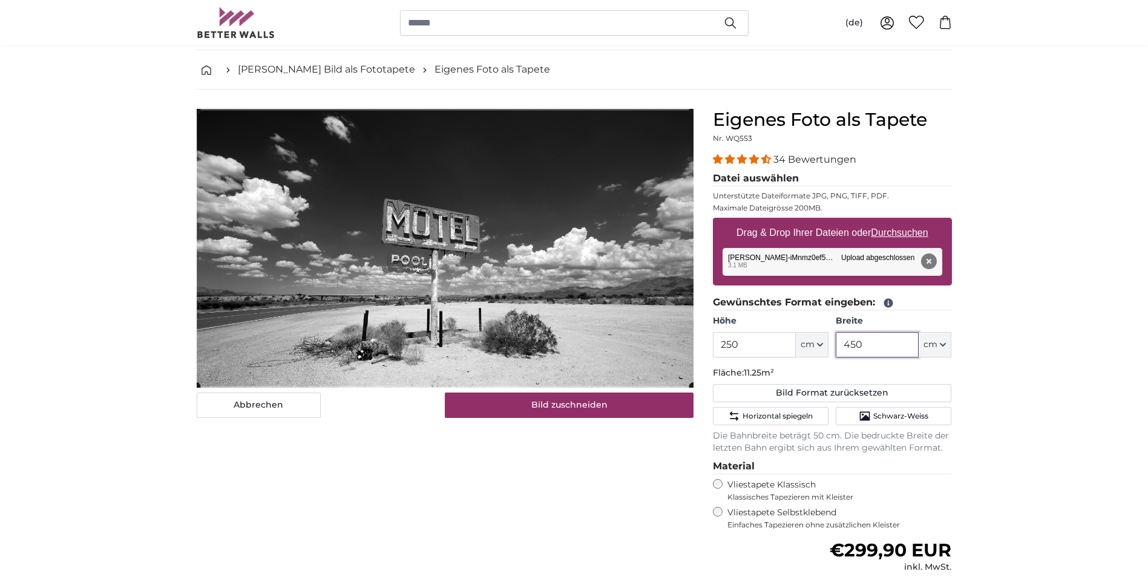
type input "450"
click at [742, 157] on span "4.32 stars" at bounding box center [743, 159] width 12 height 10
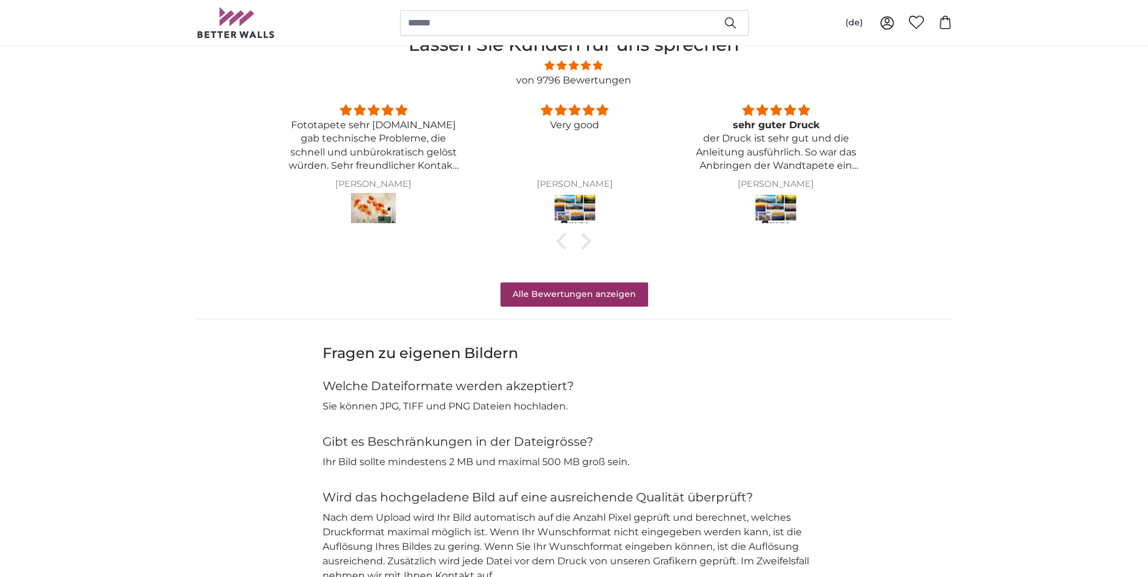
scroll to position [1026, 0]
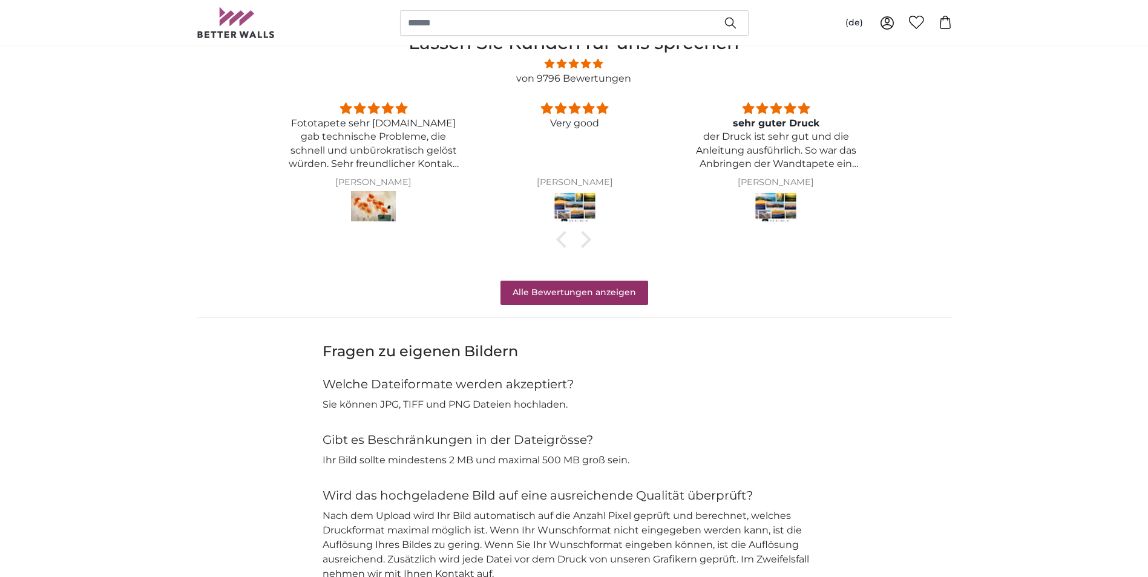
click at [381, 203] on img at bounding box center [373, 208] width 45 height 34
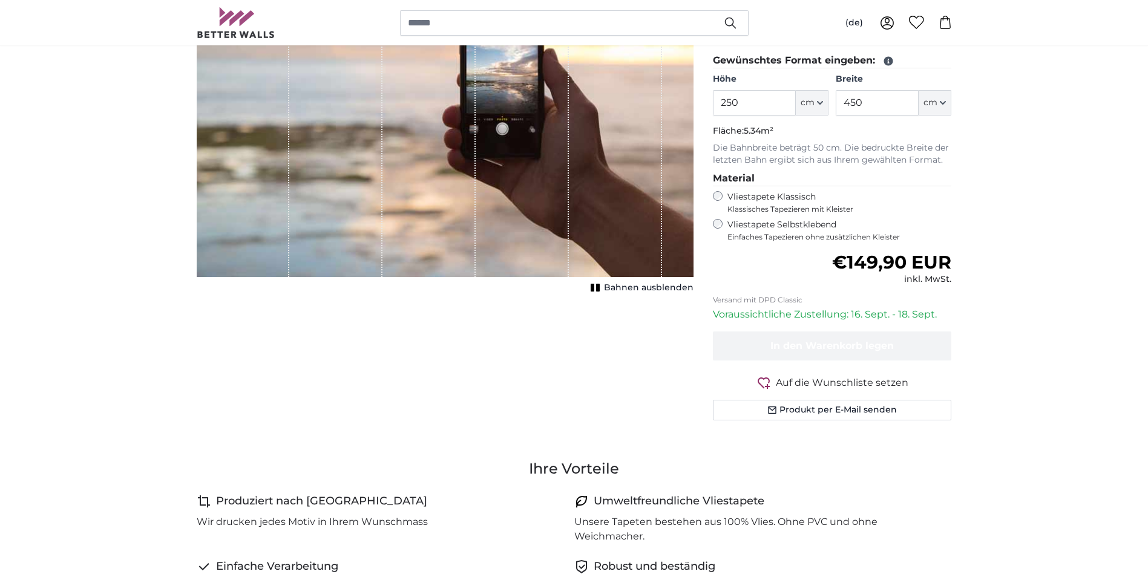
scroll to position [27, 0]
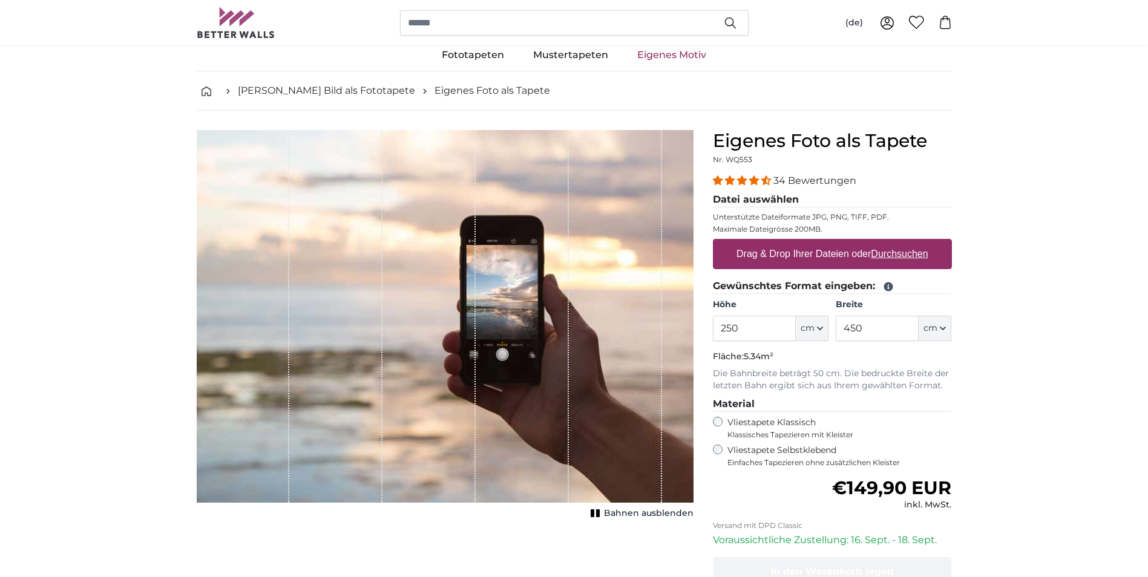
click at [743, 177] on span "4.32 stars" at bounding box center [743, 180] width 12 height 10
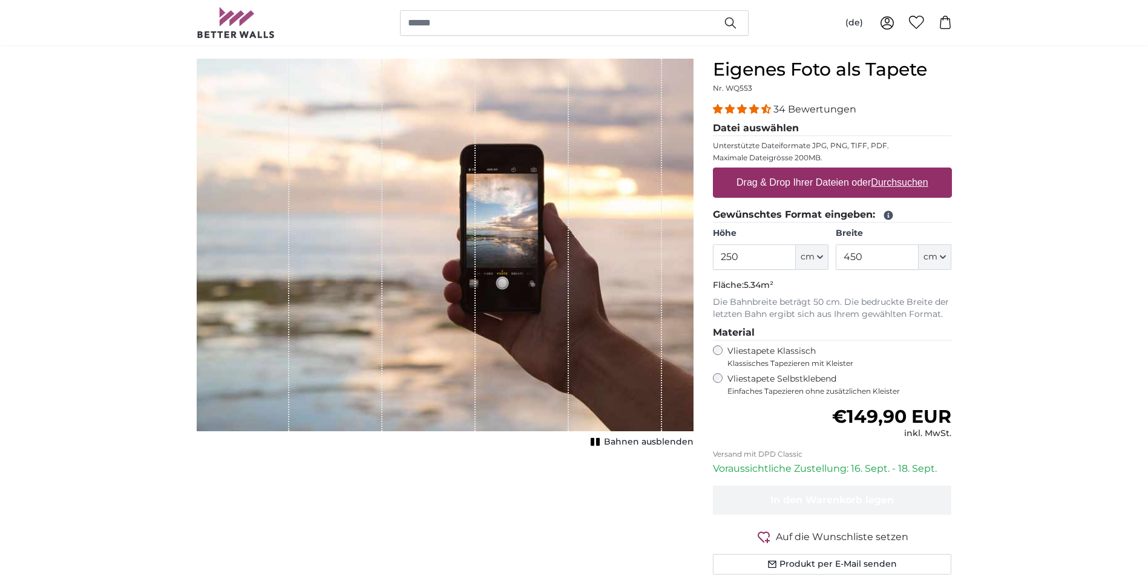
scroll to position [0, 0]
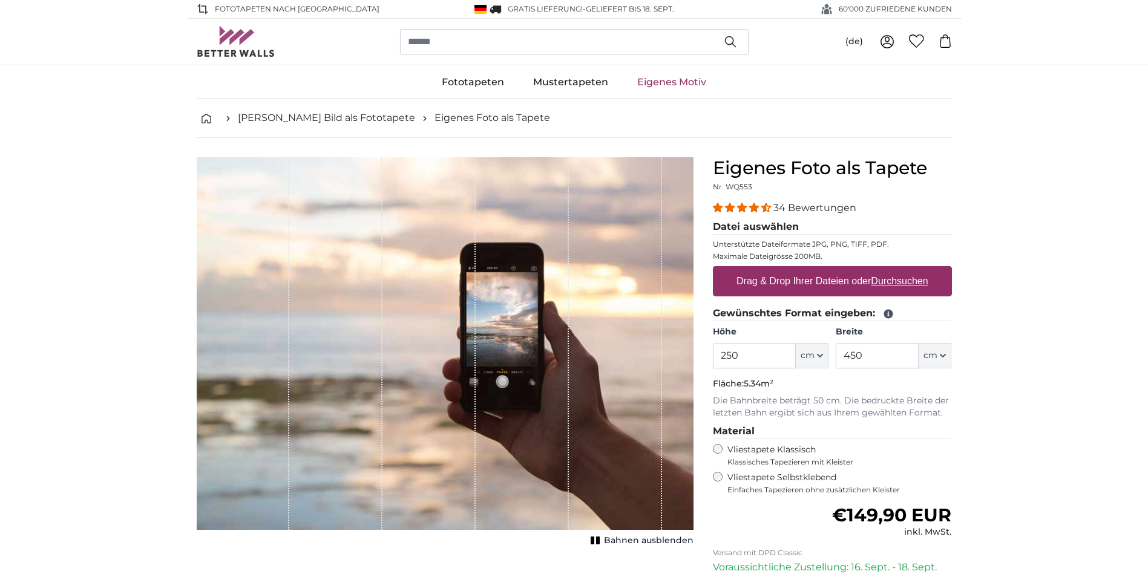
click at [907, 283] on u "Durchsuchen" at bounding box center [899, 281] width 57 height 10
click at [907, 270] on input "Drag & Drop Ihrer Dateien oder Durchsuchen" at bounding box center [832, 268] width 239 height 4
type input "**********"
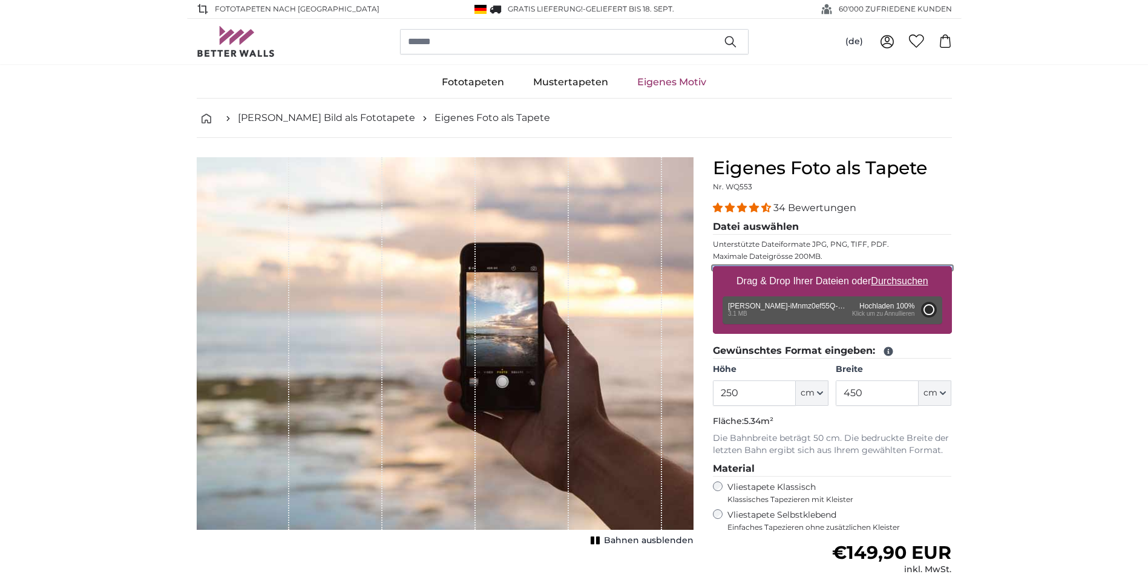
type input "200"
type input "356"
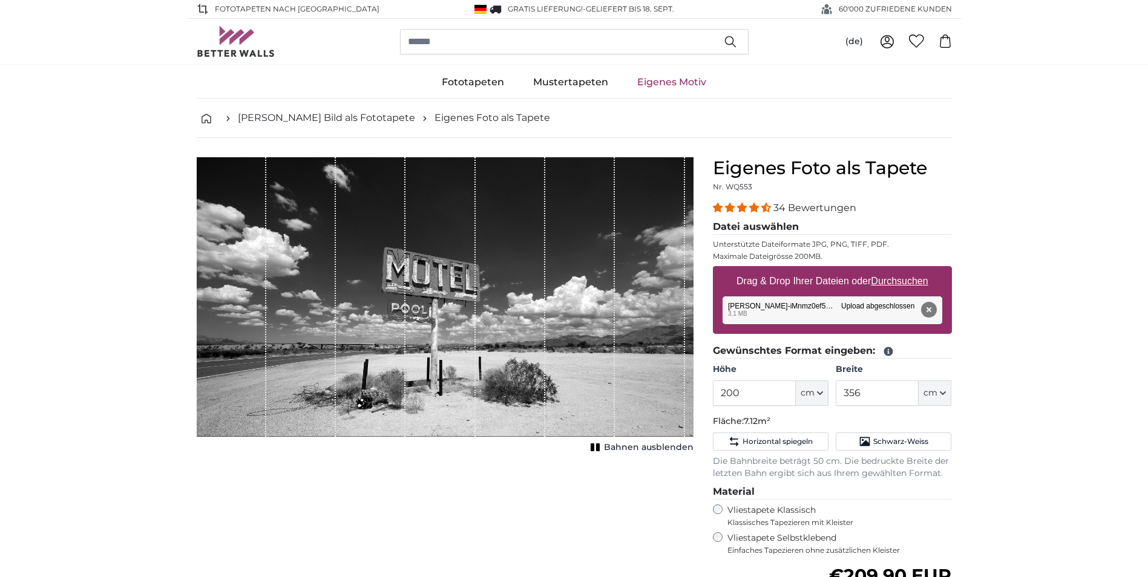
click at [860, 303] on div "Entfernen Nochmal versuchen Entfernen Hochladen Abbrechen Nochmal versuchen Ent…" at bounding box center [832, 310] width 220 height 28
click at [794, 303] on div "Entfernen Nochmal versuchen Entfernen Hochladen Abbrechen Nochmal versuchen Ent…" at bounding box center [832, 310] width 220 height 28
click at [928, 306] on button "Entfernen" at bounding box center [928, 310] width 16 height 16
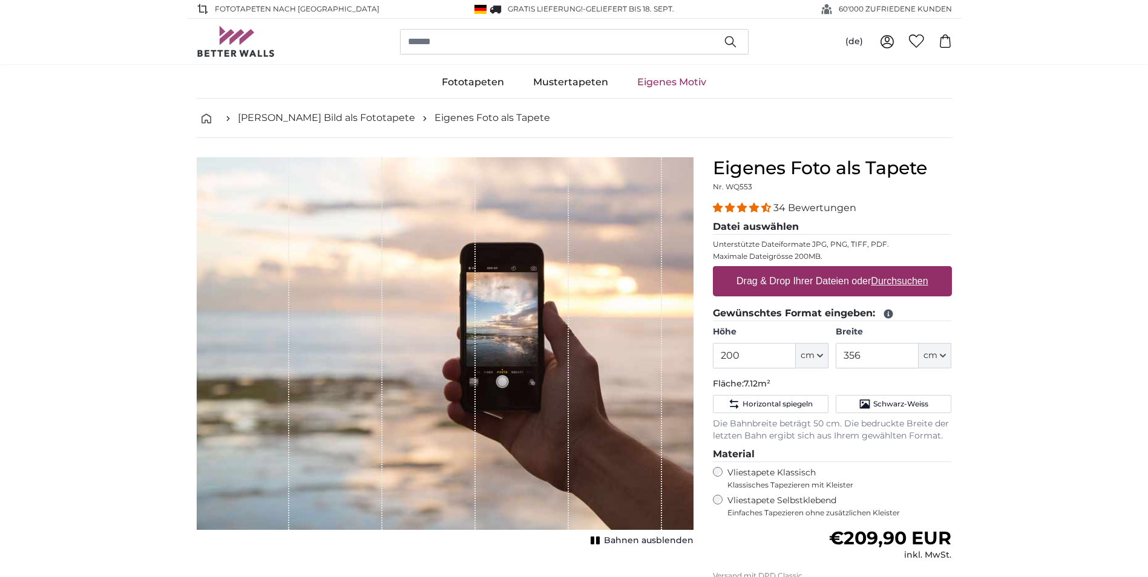
click at [811, 275] on label "Drag & Drop Ihrer Dateien oder Durchsuchen" at bounding box center [832, 281] width 201 height 24
click at [811, 270] on input "Drag & Drop Ihrer Dateien oder Durchsuchen" at bounding box center [832, 268] width 239 height 4
type input "**********"
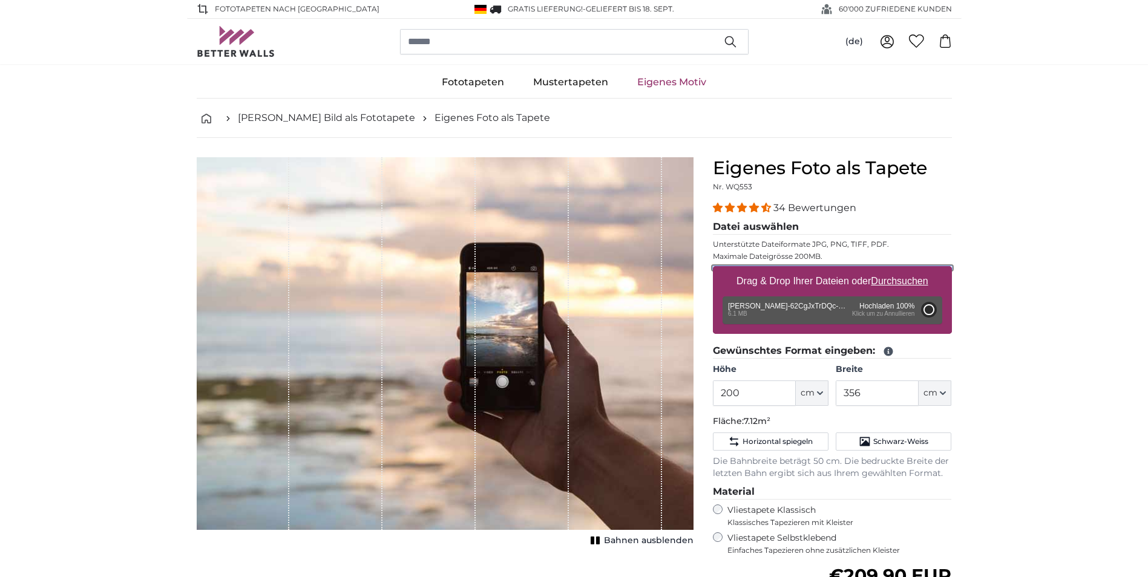
type input "300"
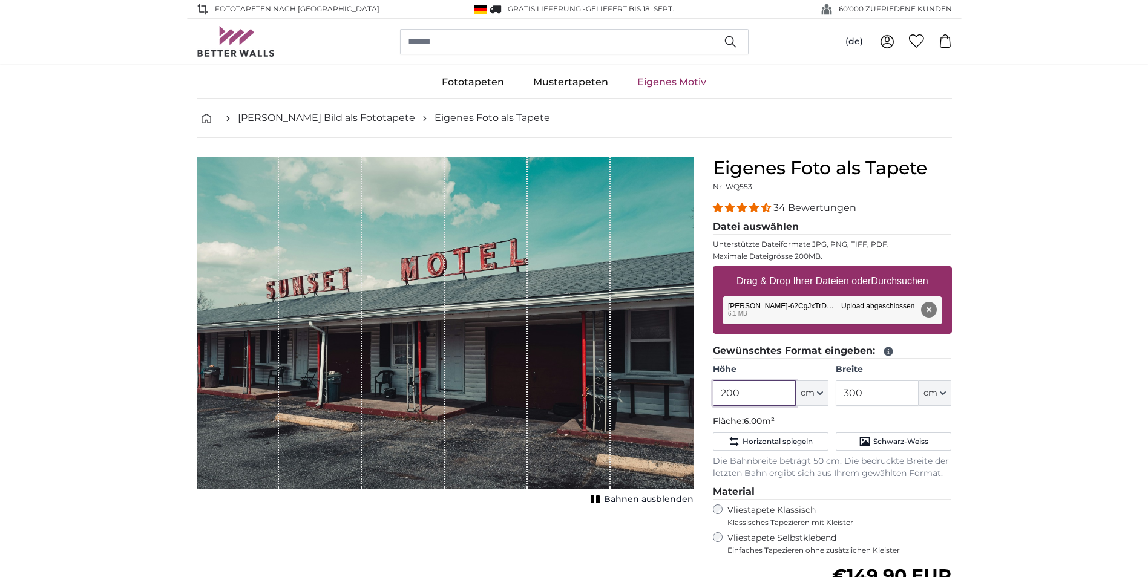
click at [768, 391] on input "200" at bounding box center [754, 393] width 83 height 25
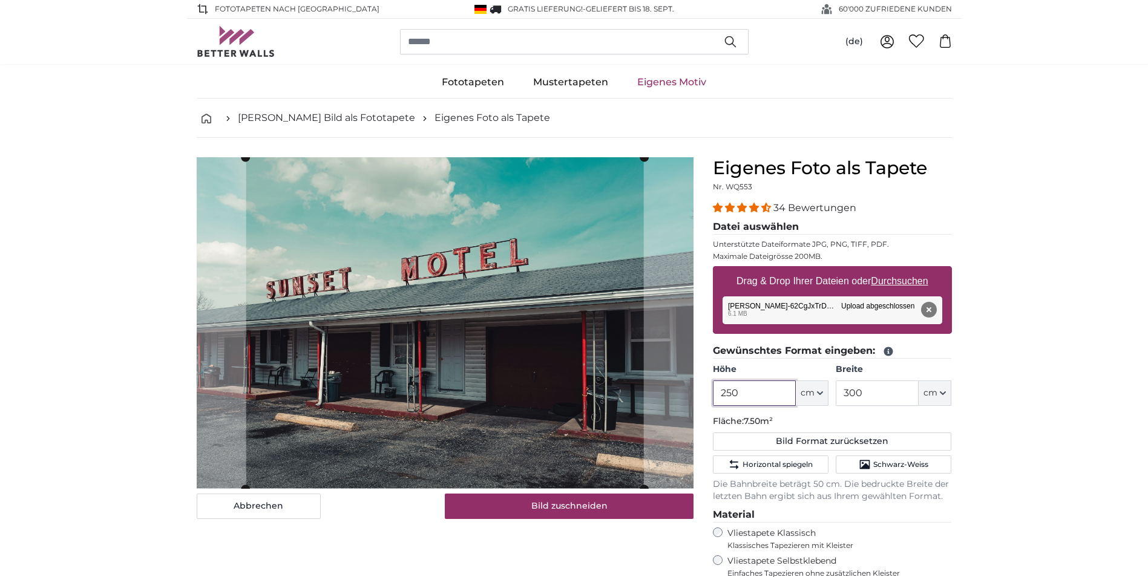
type input "250"
click at [876, 385] on input "300" at bounding box center [877, 393] width 83 height 25
type input "450"
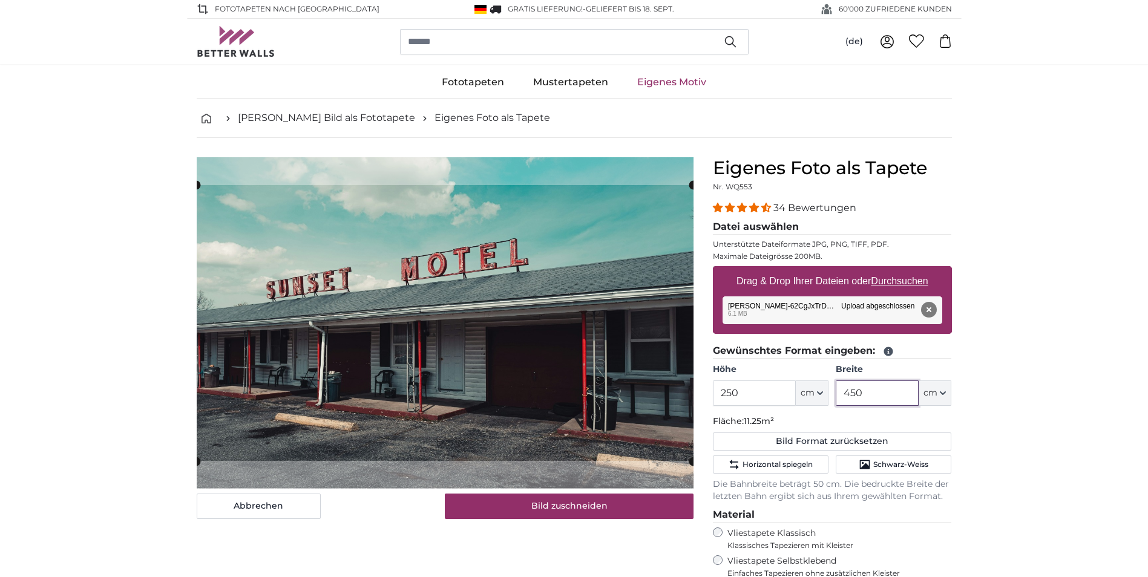
type input "450"
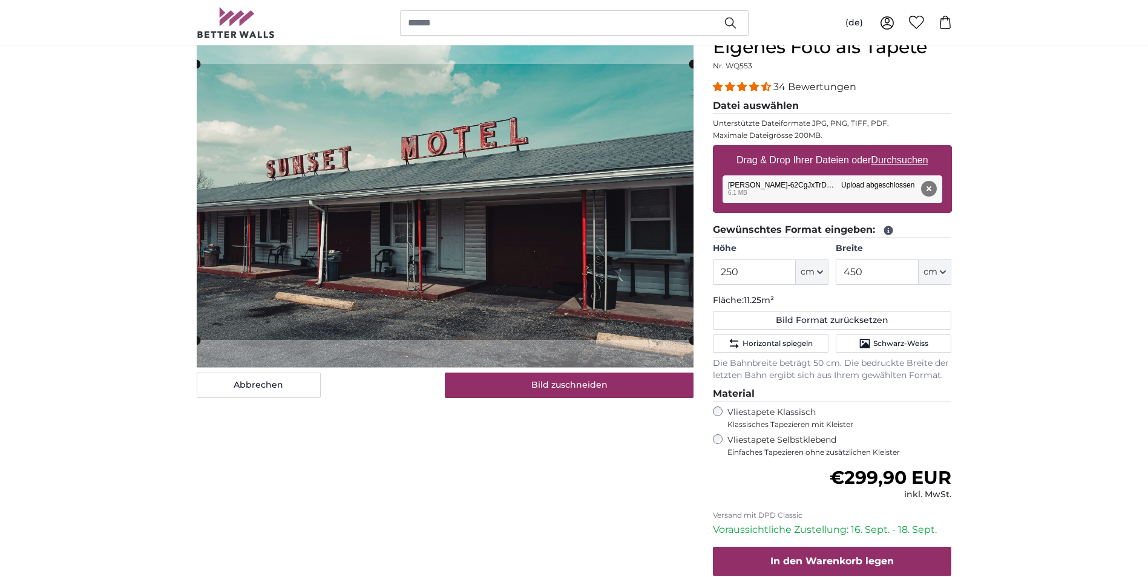
scroll to position [61, 0]
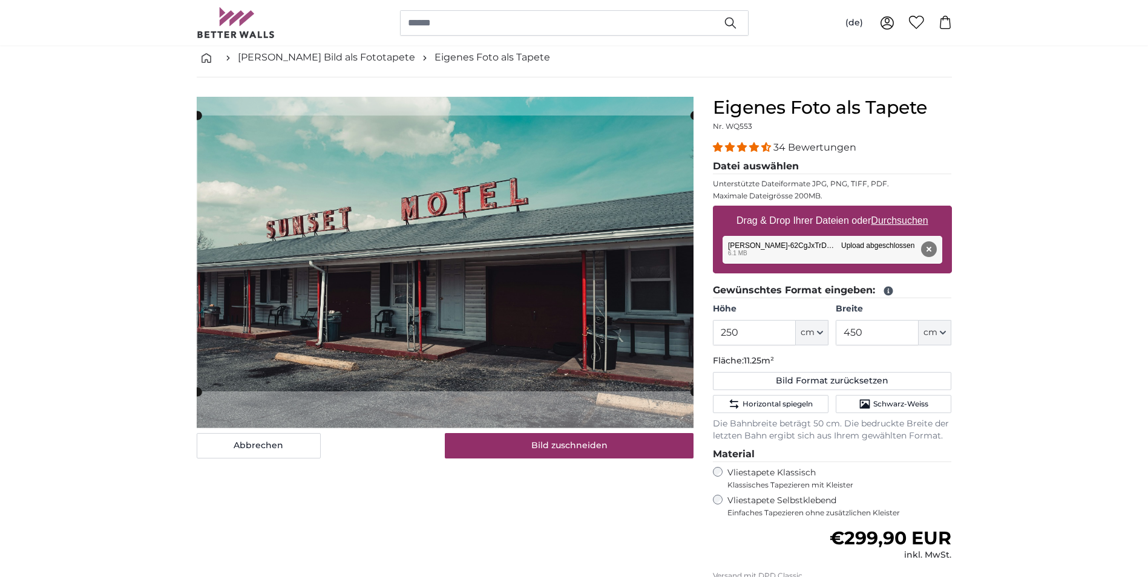
click at [605, 289] on cropper-handle at bounding box center [445, 254] width 497 height 276
click at [404, 490] on div "Abbrechen Bild zuschneiden Bahnen ausblenden" at bounding box center [445, 411] width 516 height 629
